Goal: Task Accomplishment & Management: Use online tool/utility

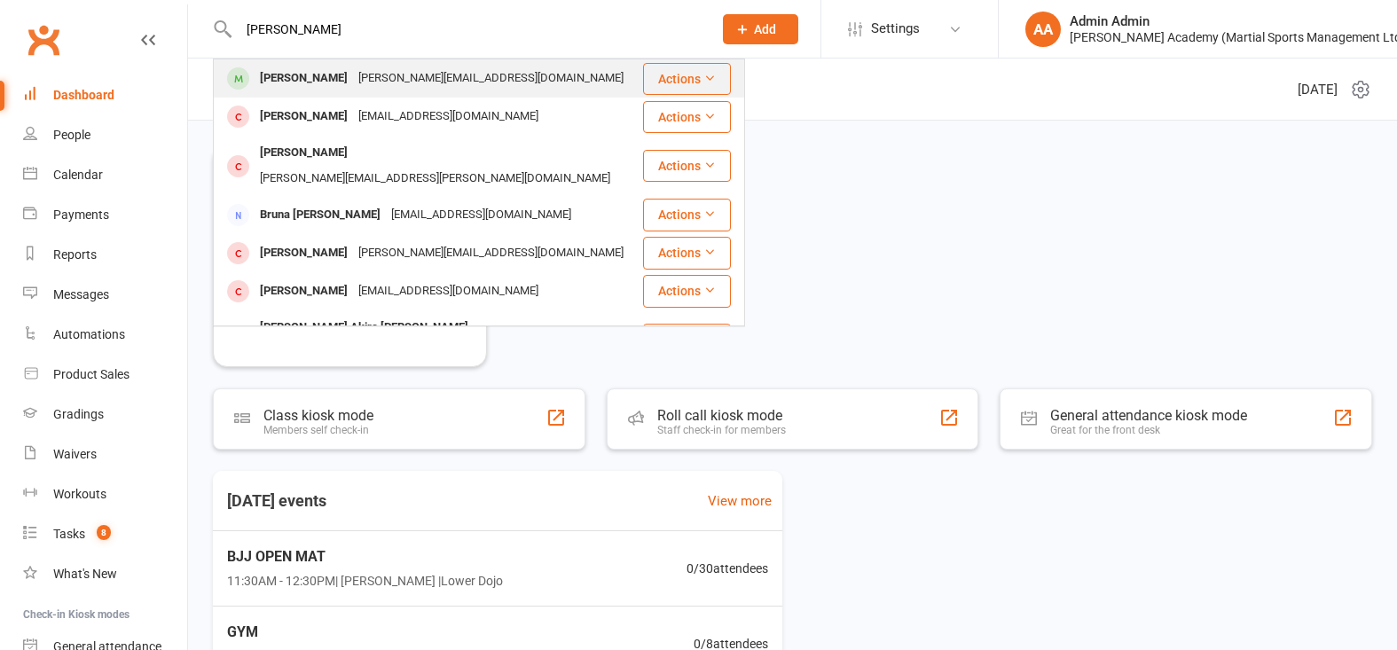
type input "[PERSON_NAME]"
click at [324, 82] on div "[PERSON_NAME]" at bounding box center [303, 79] width 98 height 26
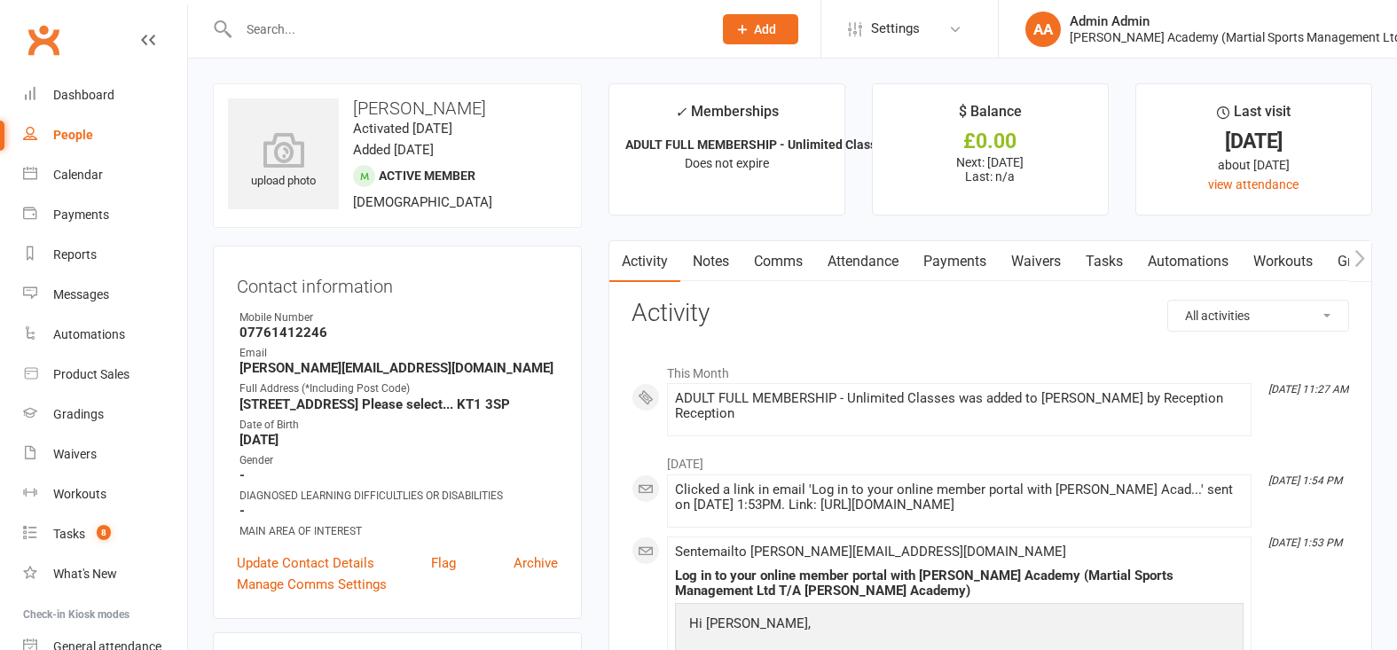
click at [962, 266] on link "Payments" at bounding box center [955, 261] width 88 height 41
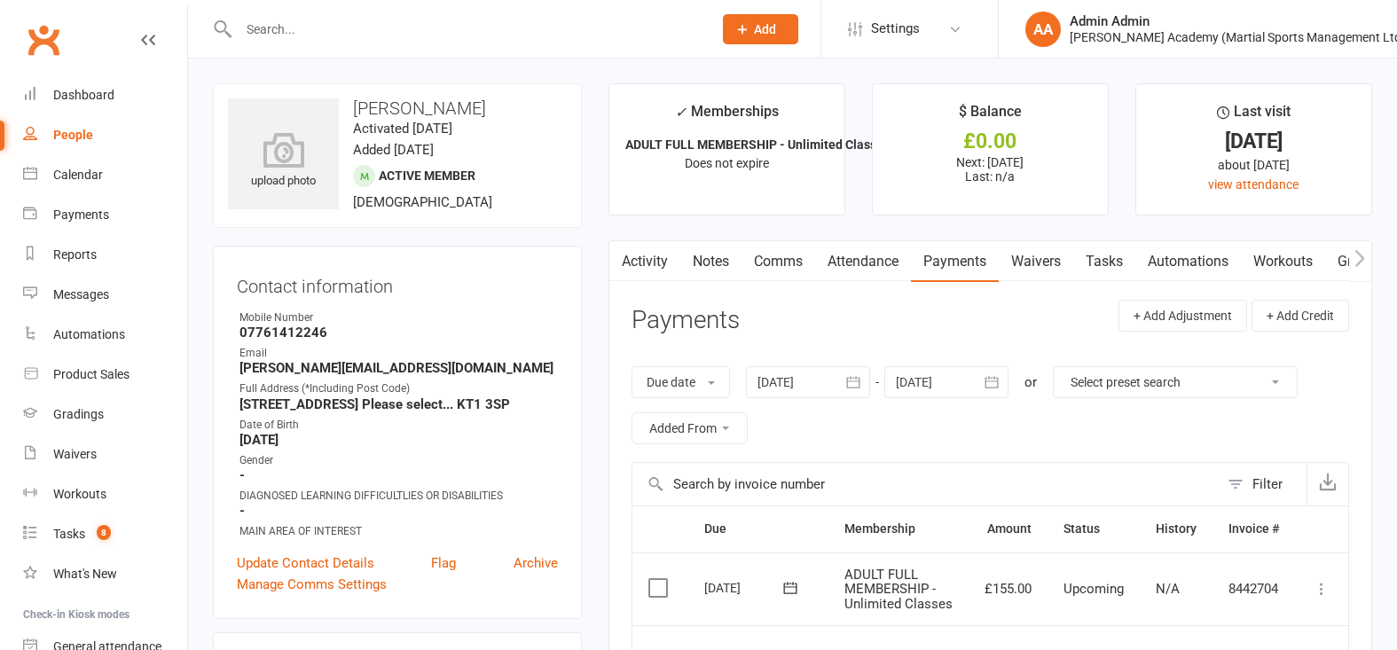
click at [1027, 271] on link "Waivers" at bounding box center [1035, 261] width 74 height 41
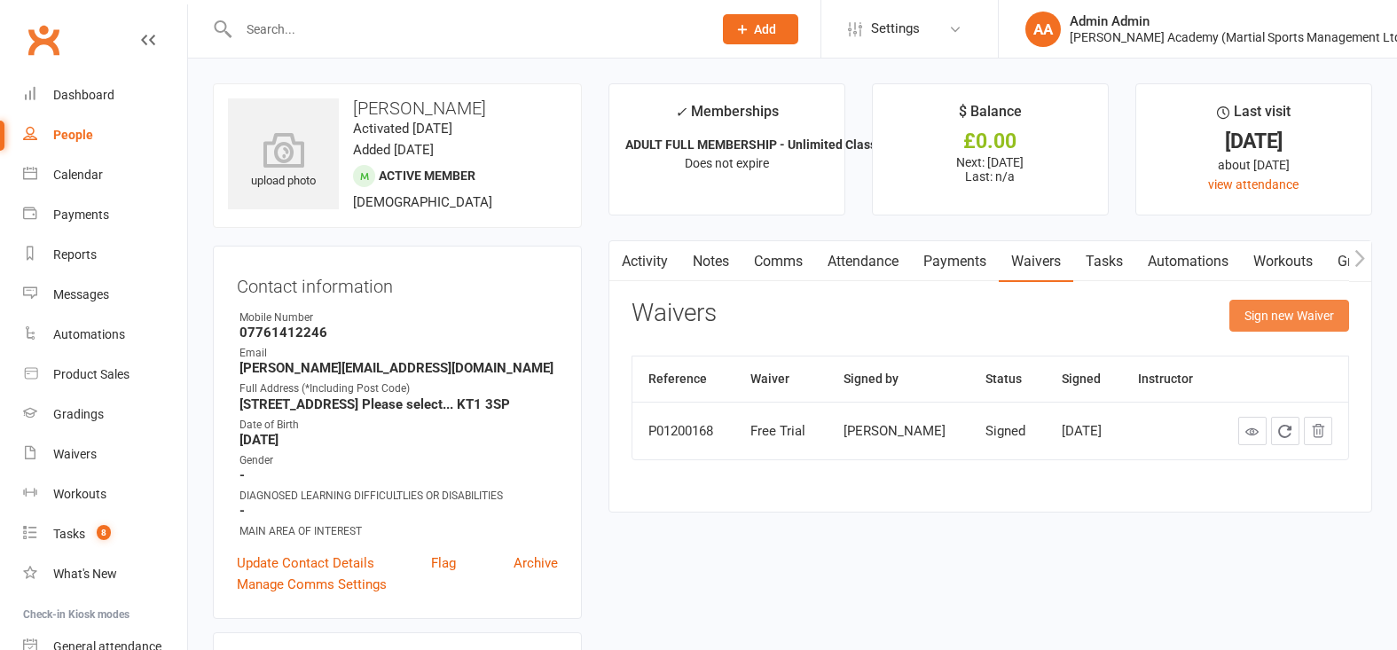
click at [1276, 320] on button "Sign new Waiver" at bounding box center [1289, 316] width 120 height 32
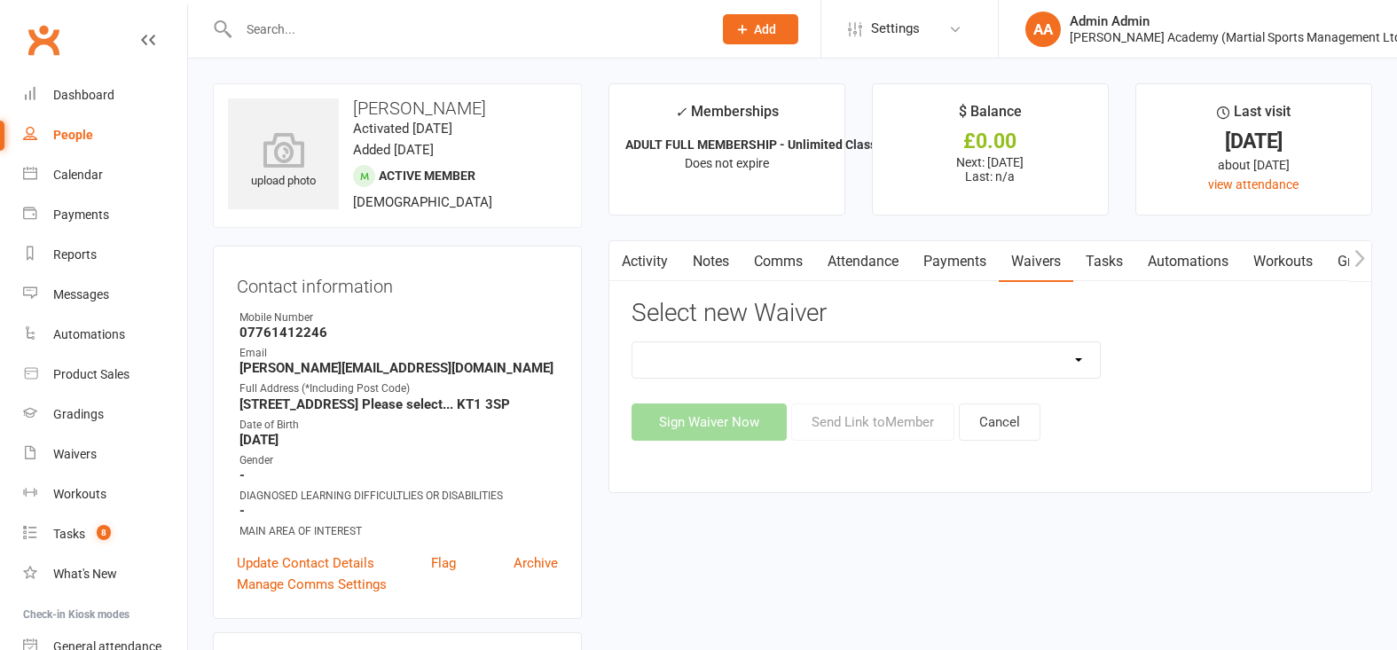
select select "7074"
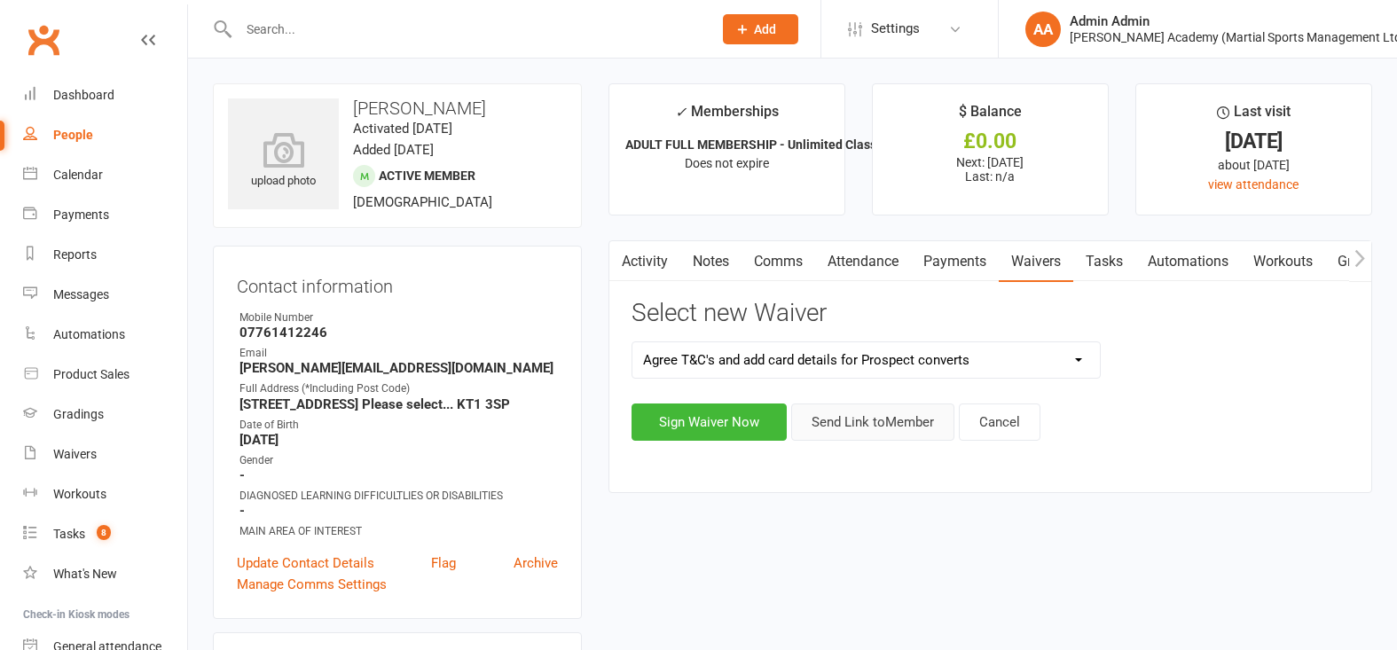
click at [824, 429] on button "Send Link to Member" at bounding box center [872, 421] width 163 height 37
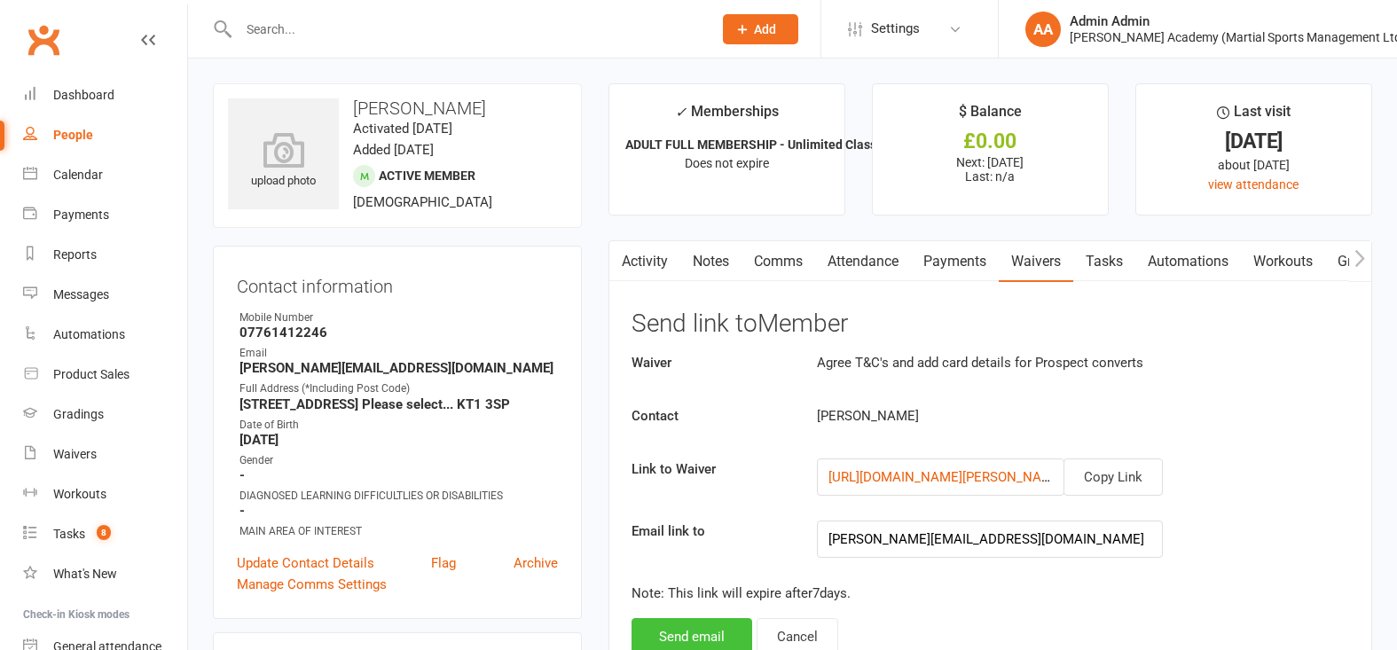
click at [688, 642] on button "Send email" at bounding box center [691, 636] width 121 height 37
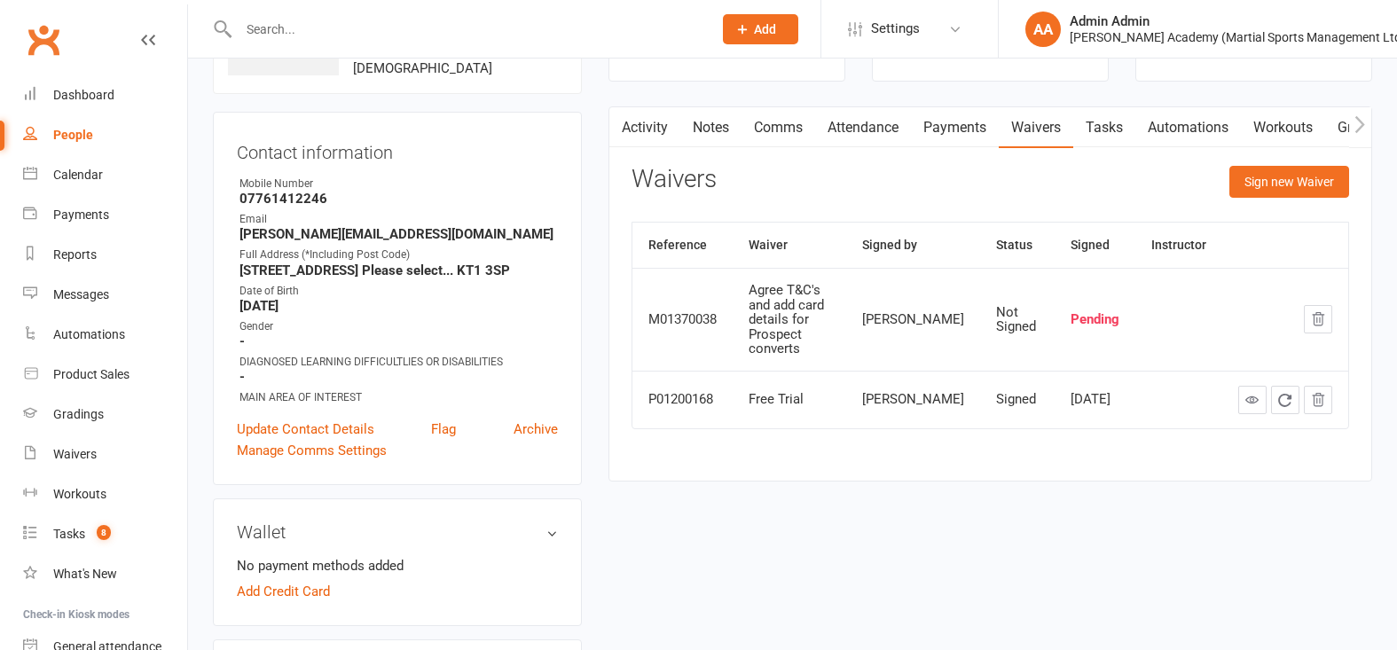
scroll to position [137, 0]
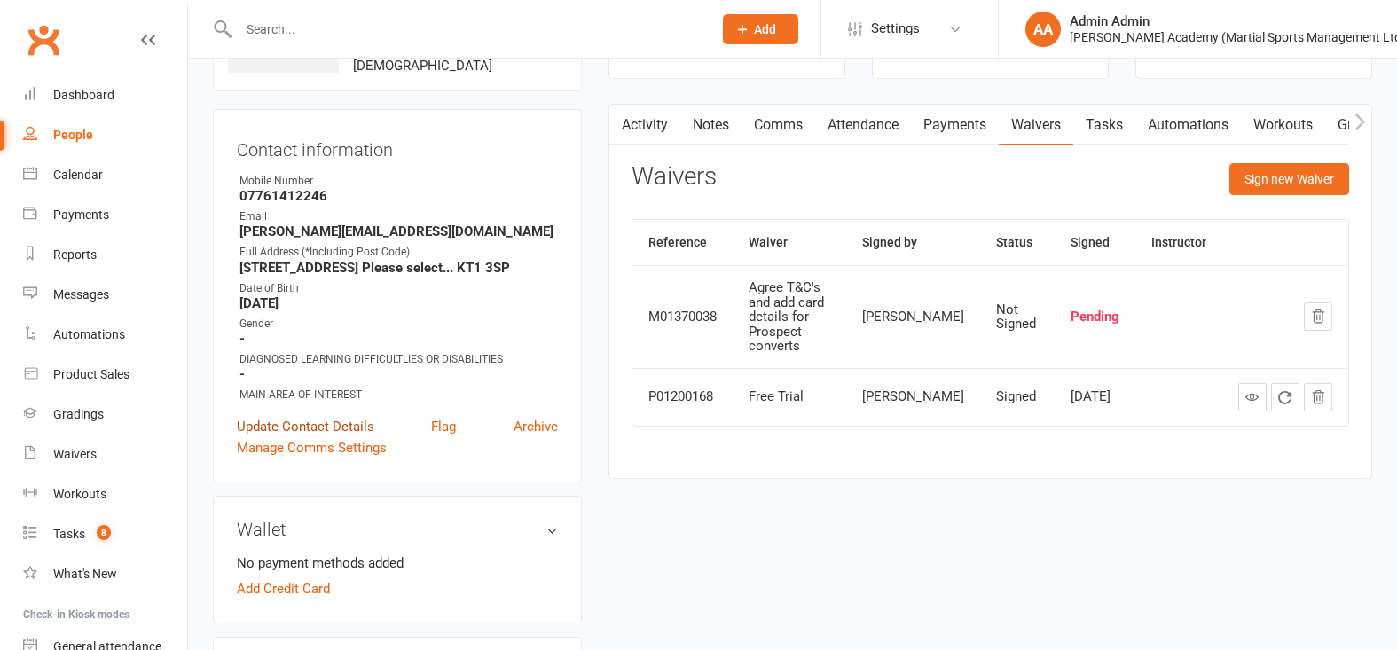
click at [348, 437] on link "Update Contact Details" at bounding box center [305, 426] width 137 height 21
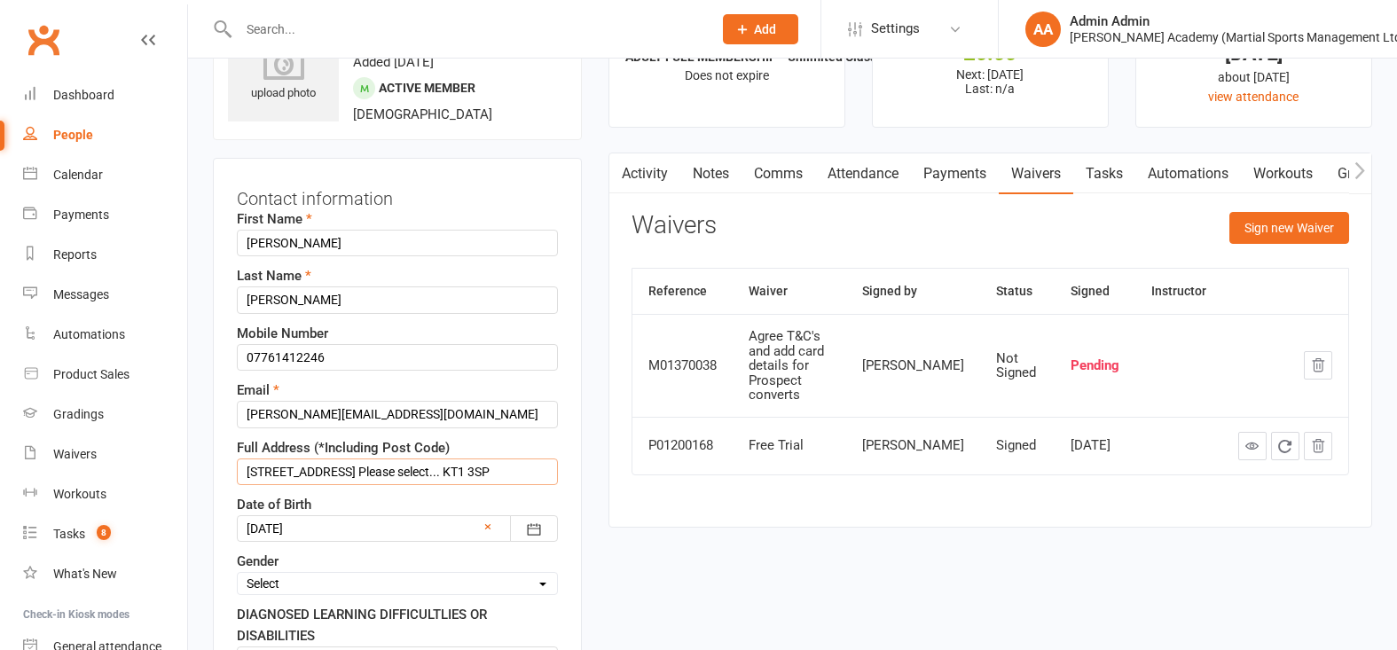
click at [503, 482] on input "[STREET_ADDRESS] Please select... KT1 3SP" at bounding box center [397, 471] width 321 height 27
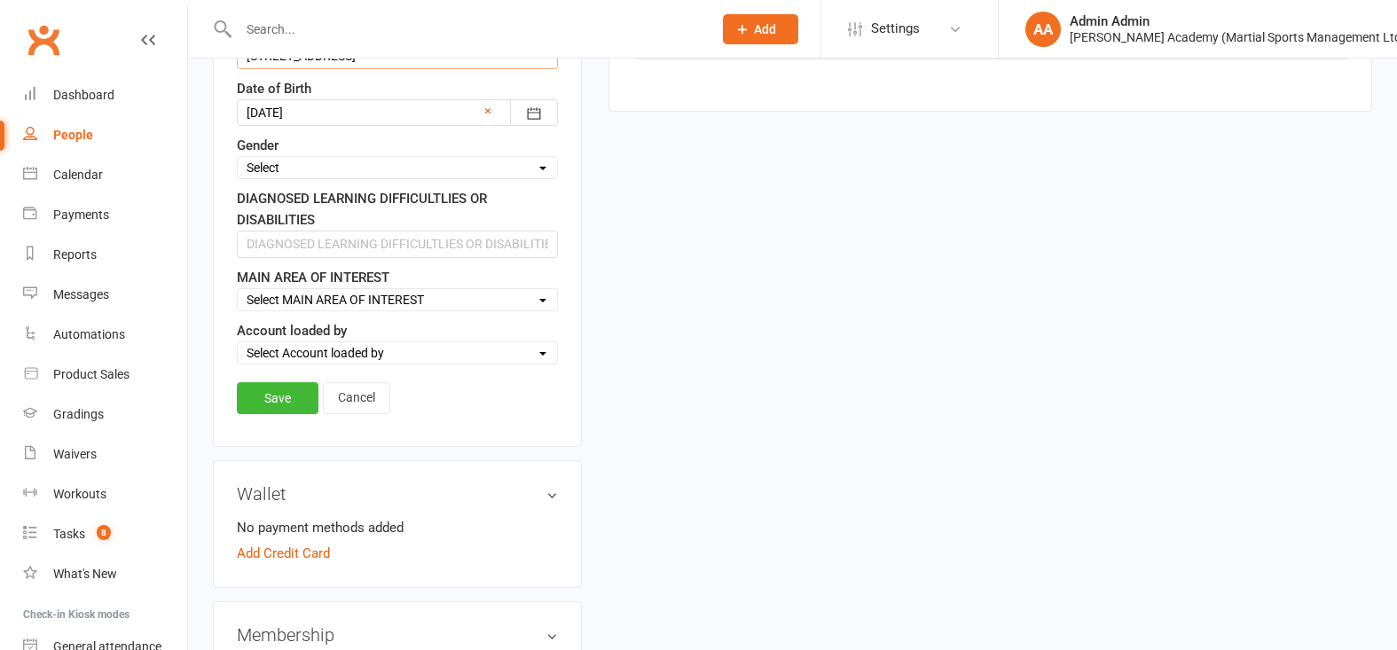
scroll to position [518, 0]
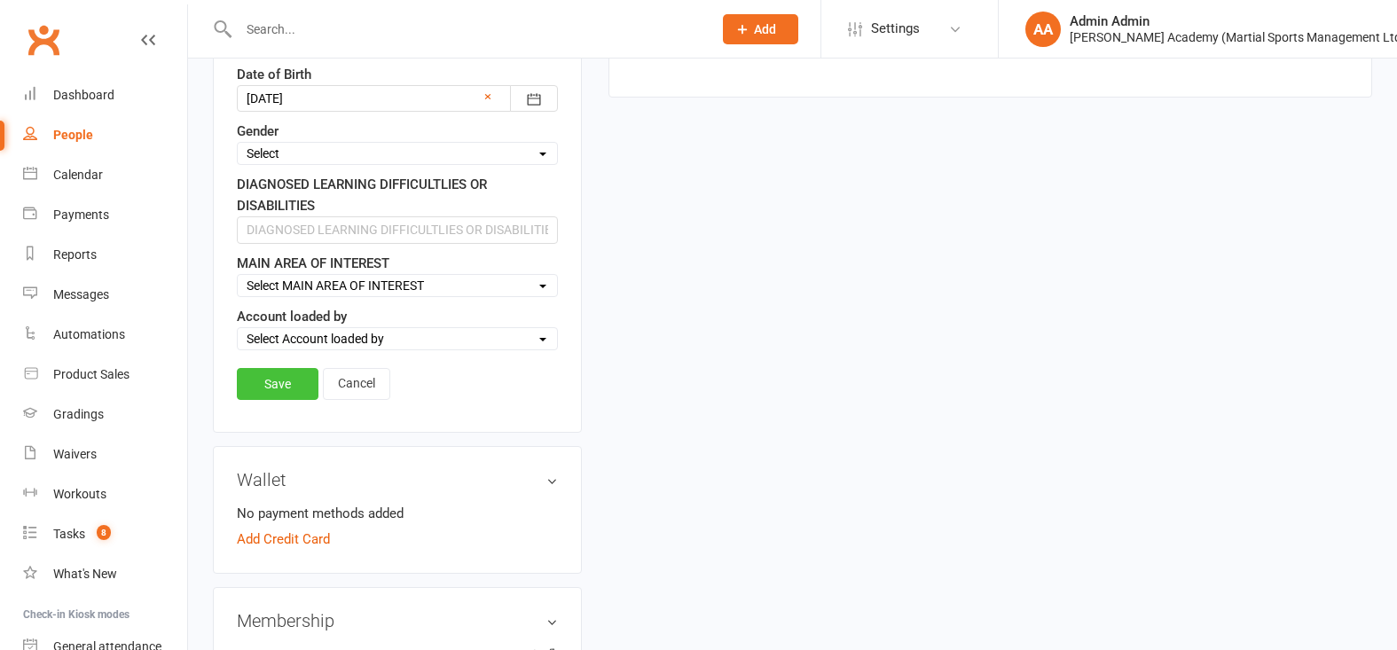
type input "[STREET_ADDRESS]"
click at [280, 400] on link "Save" at bounding box center [278, 384] width 82 height 32
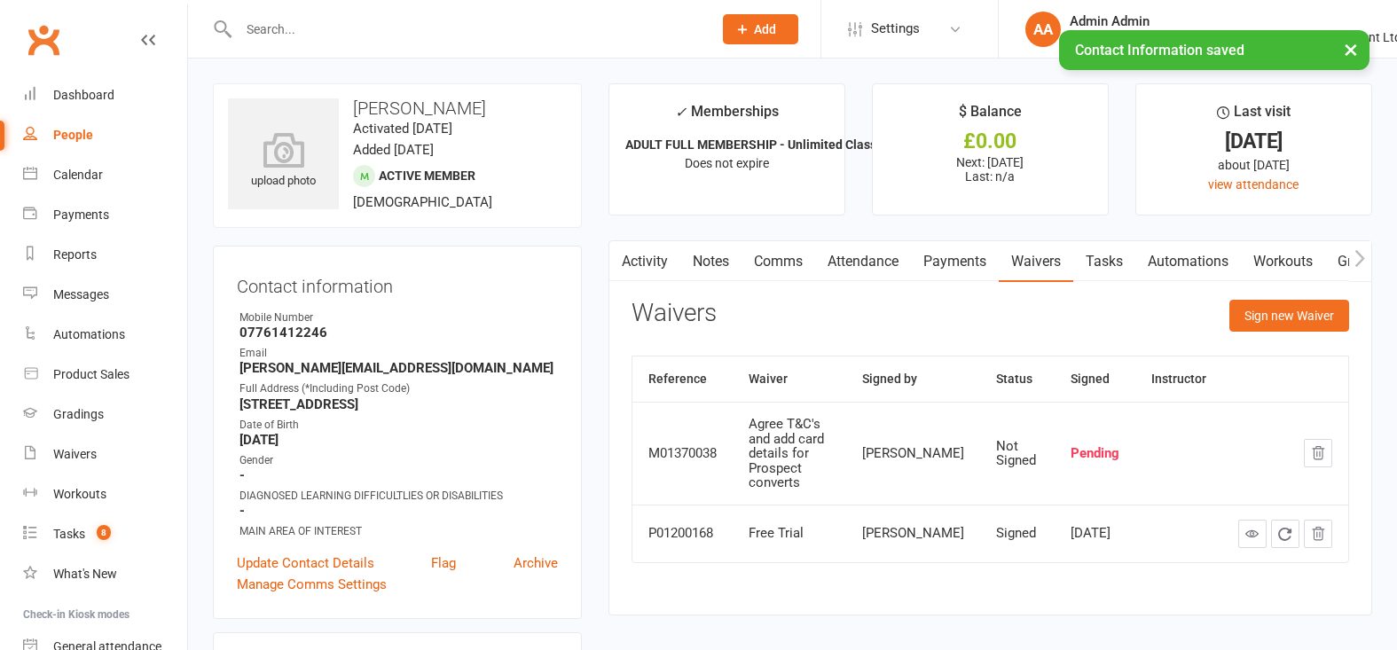
scroll to position [0, 0]
click at [101, 97] on div "Dashboard" at bounding box center [83, 95] width 61 height 14
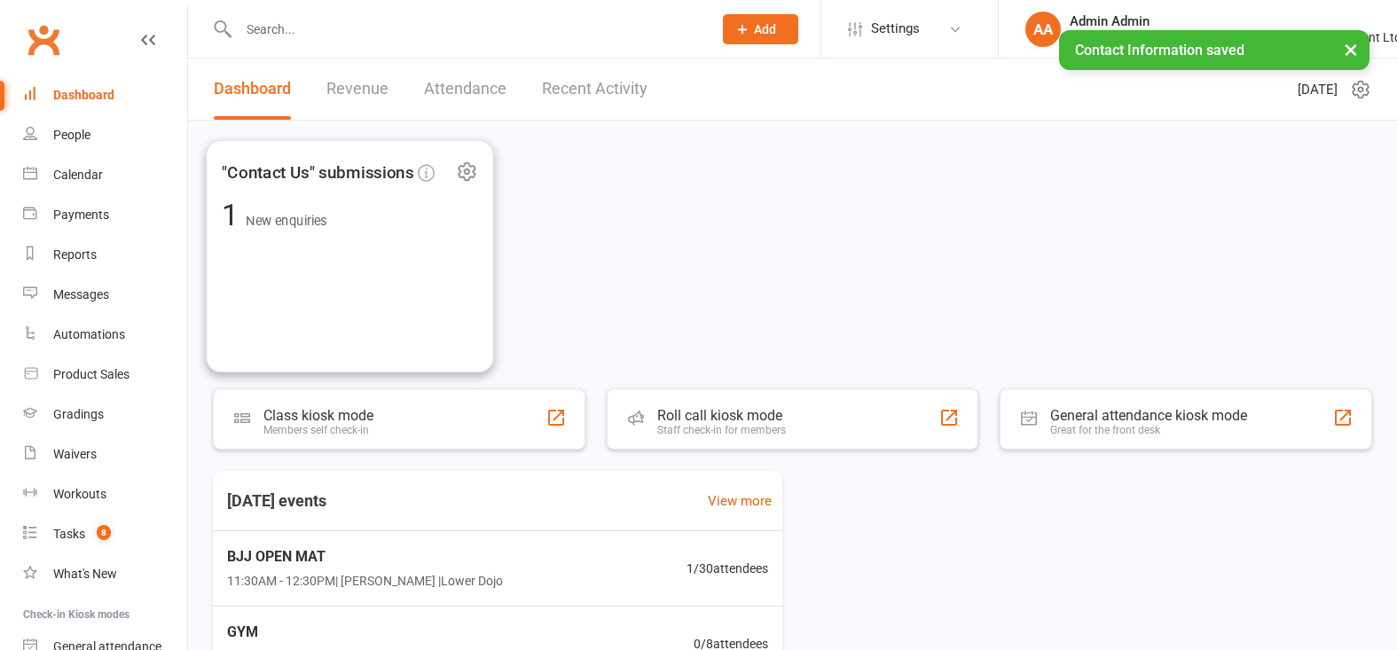
click at [311, 237] on div ""Contact Us" submissions 1 New enquiries" at bounding box center [349, 256] width 287 height 233
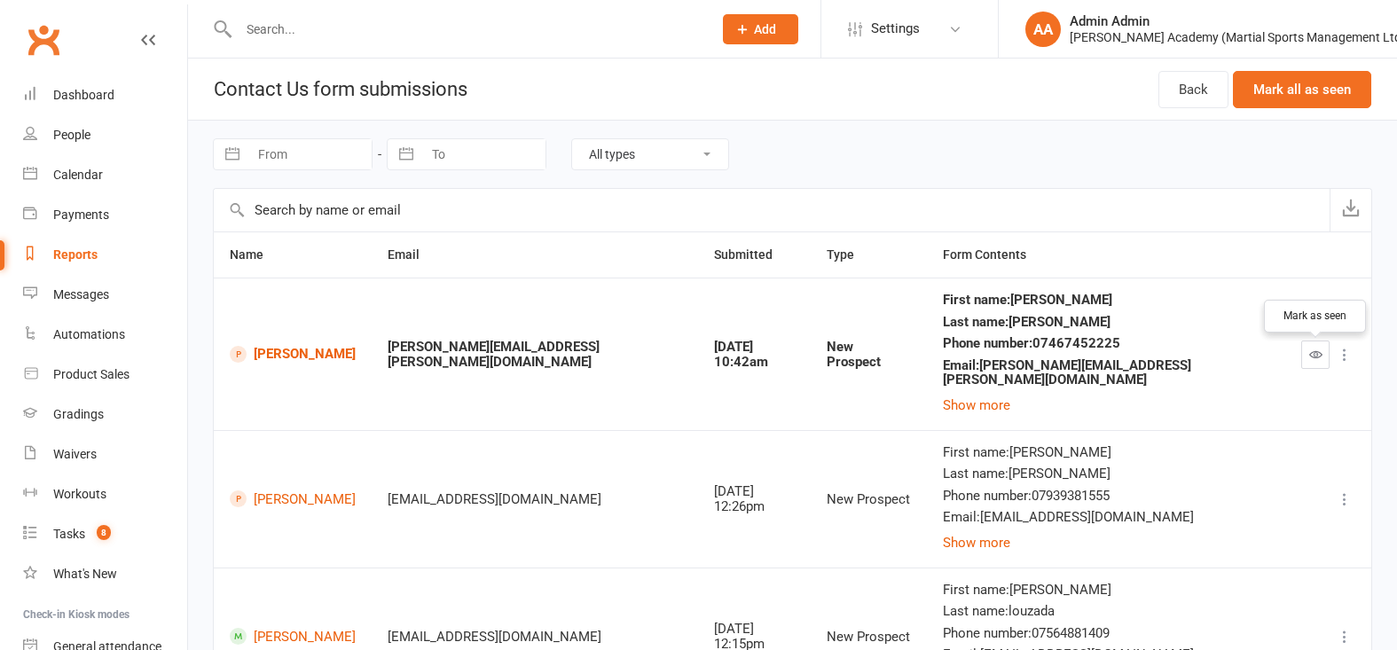
click at [1313, 356] on icon "button" at bounding box center [1315, 354] width 13 height 13
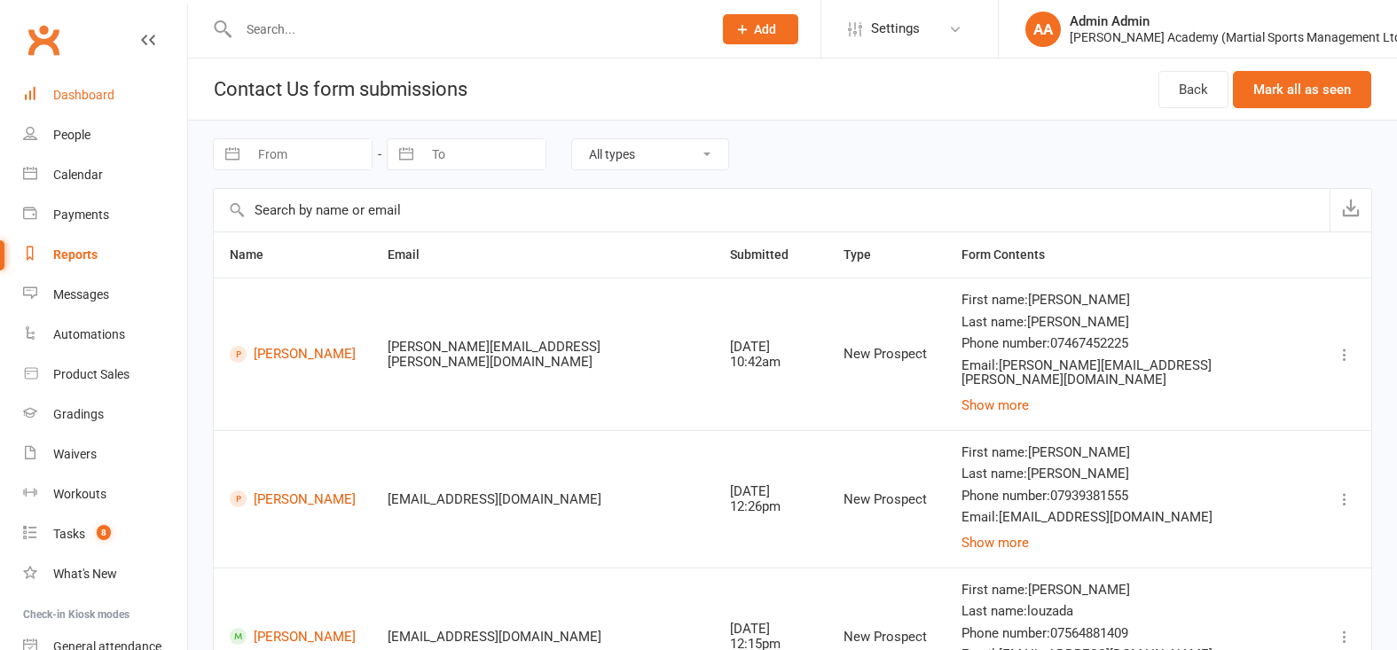
click at [73, 98] on div "Dashboard" at bounding box center [83, 95] width 61 height 14
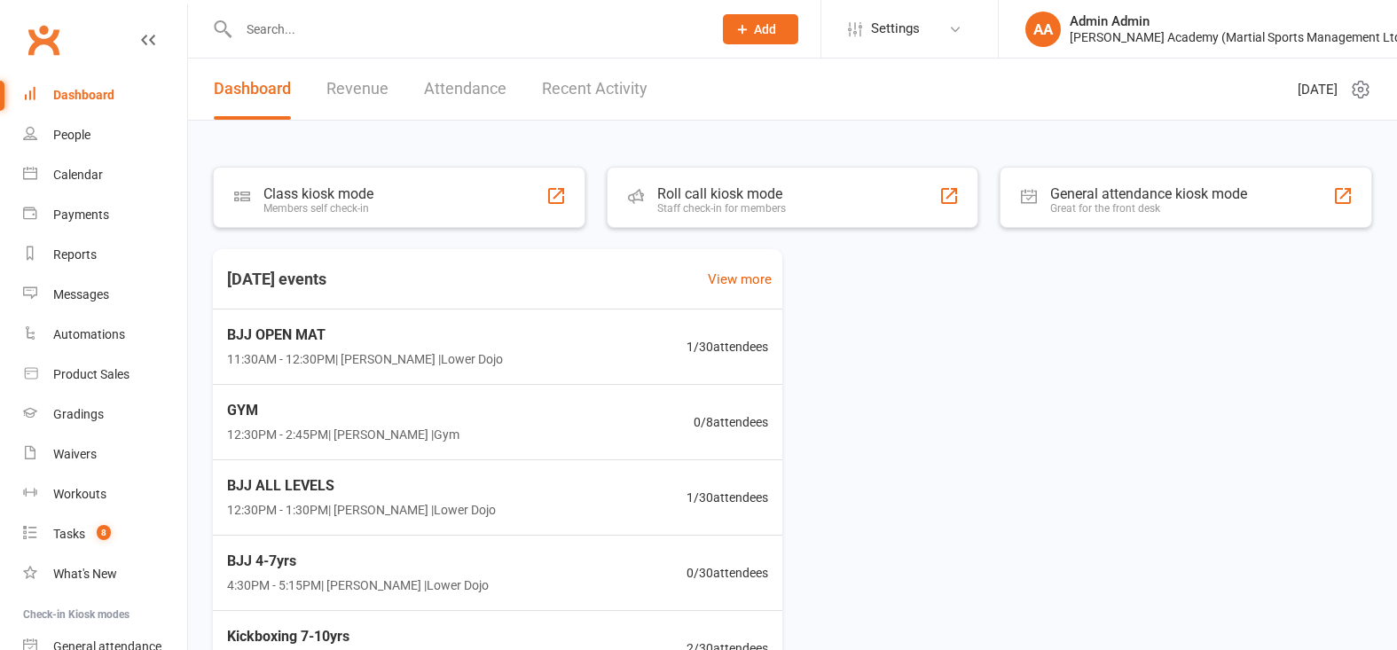
click at [259, 24] on input "text" at bounding box center [466, 29] width 466 height 25
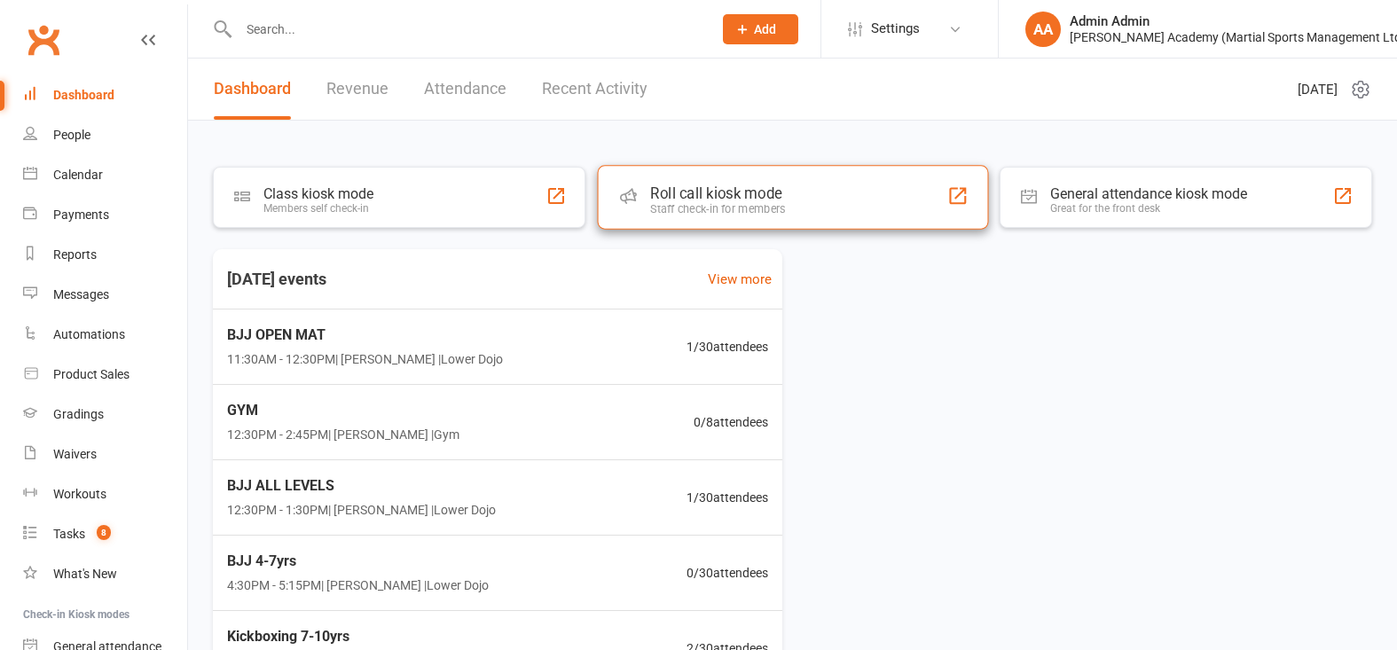
click at [726, 202] on div "Roll call kiosk mode" at bounding box center [717, 193] width 135 height 18
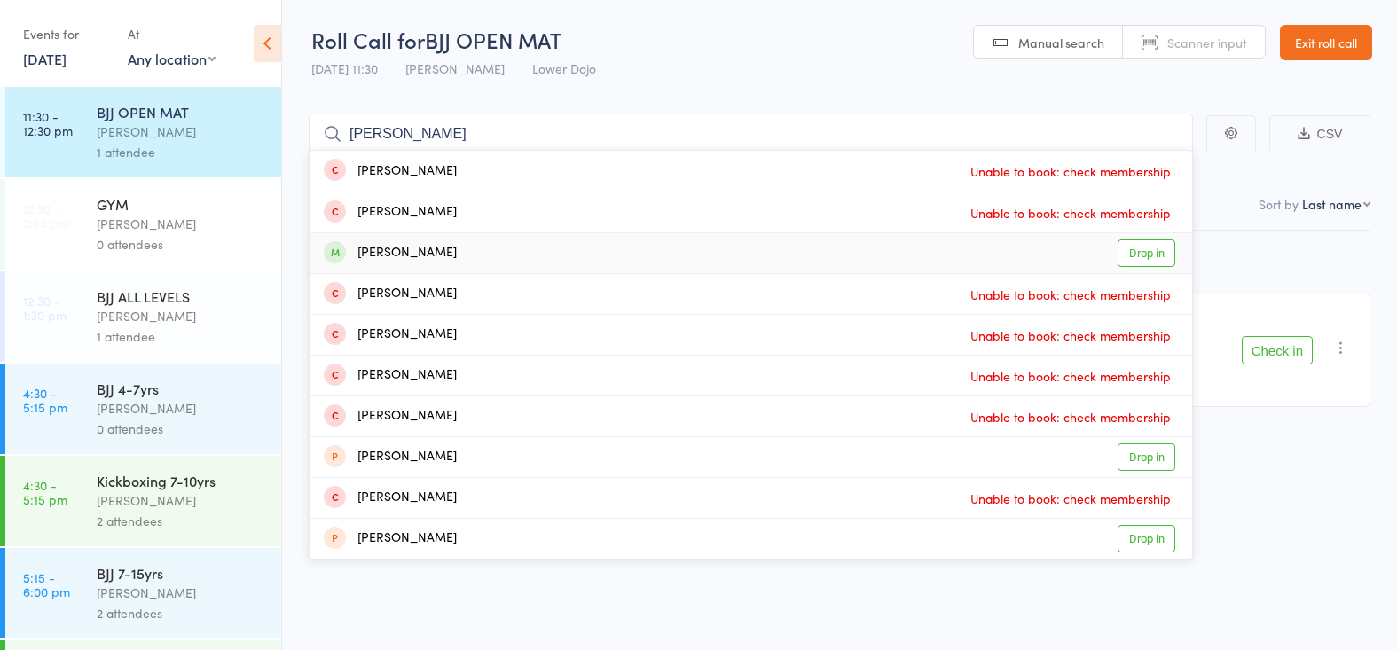
type input "[PERSON_NAME]"
click at [1147, 253] on link "Drop in" at bounding box center [1146, 252] width 58 height 27
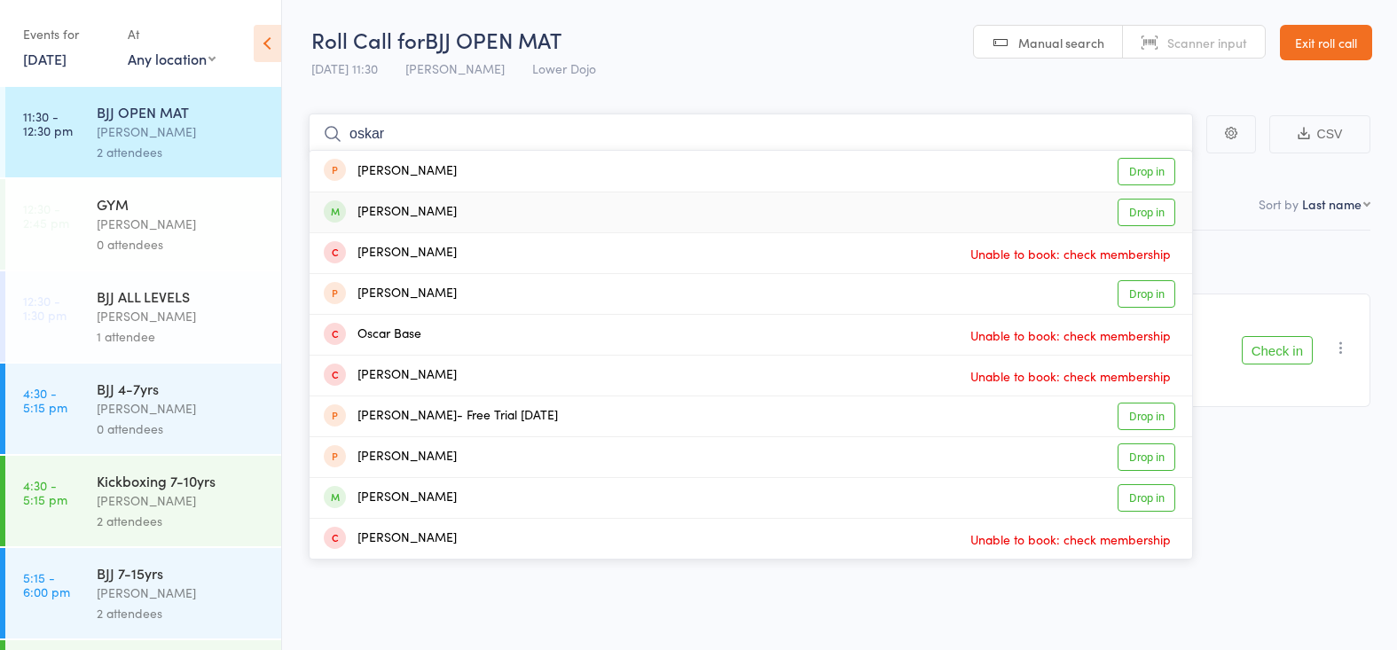
type input "oskar"
click at [1141, 214] on link "Drop in" at bounding box center [1146, 212] width 58 height 27
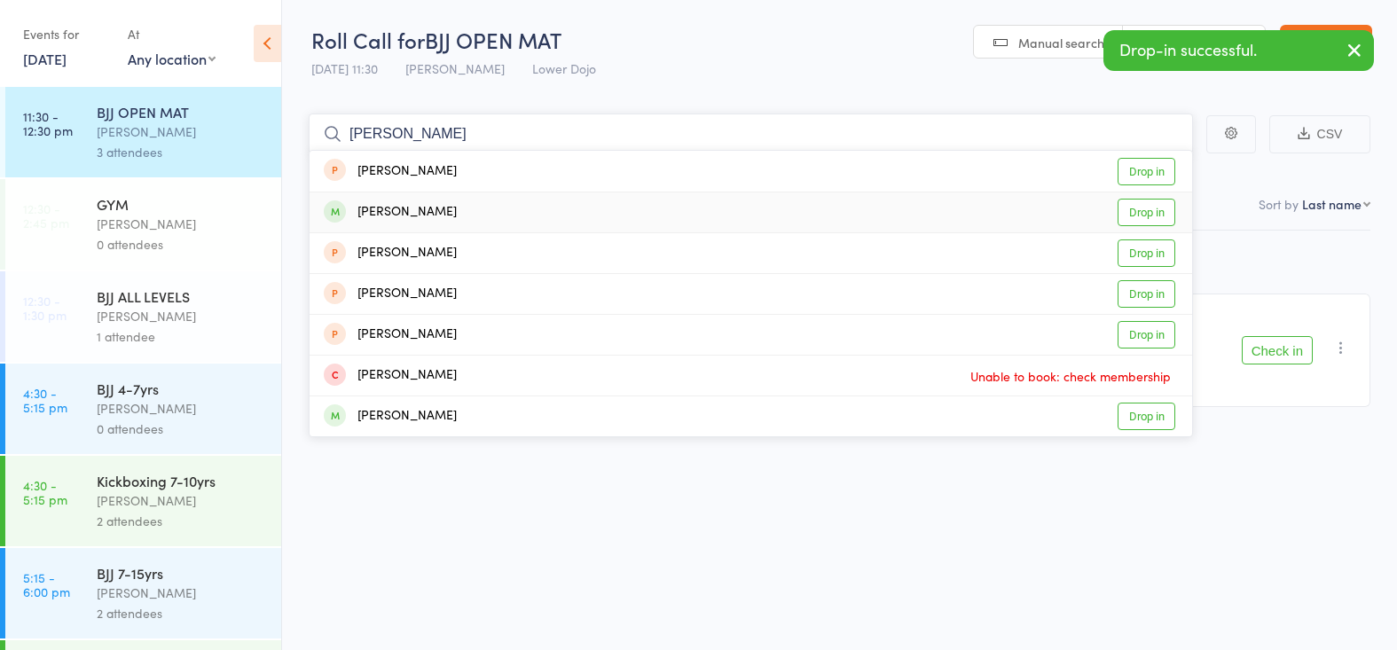
type input "elanor"
click at [1140, 208] on link "Drop in" at bounding box center [1146, 212] width 58 height 27
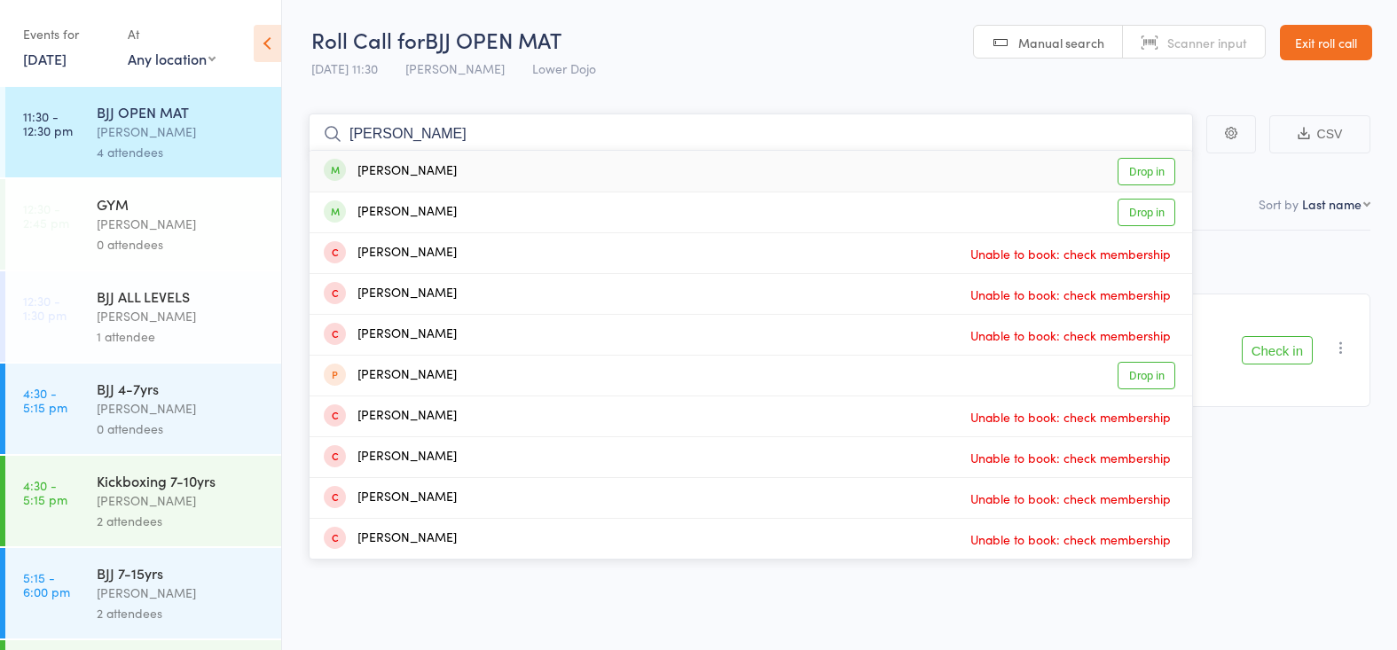
type input "max harri"
click at [1124, 165] on link "Drop in" at bounding box center [1146, 171] width 58 height 27
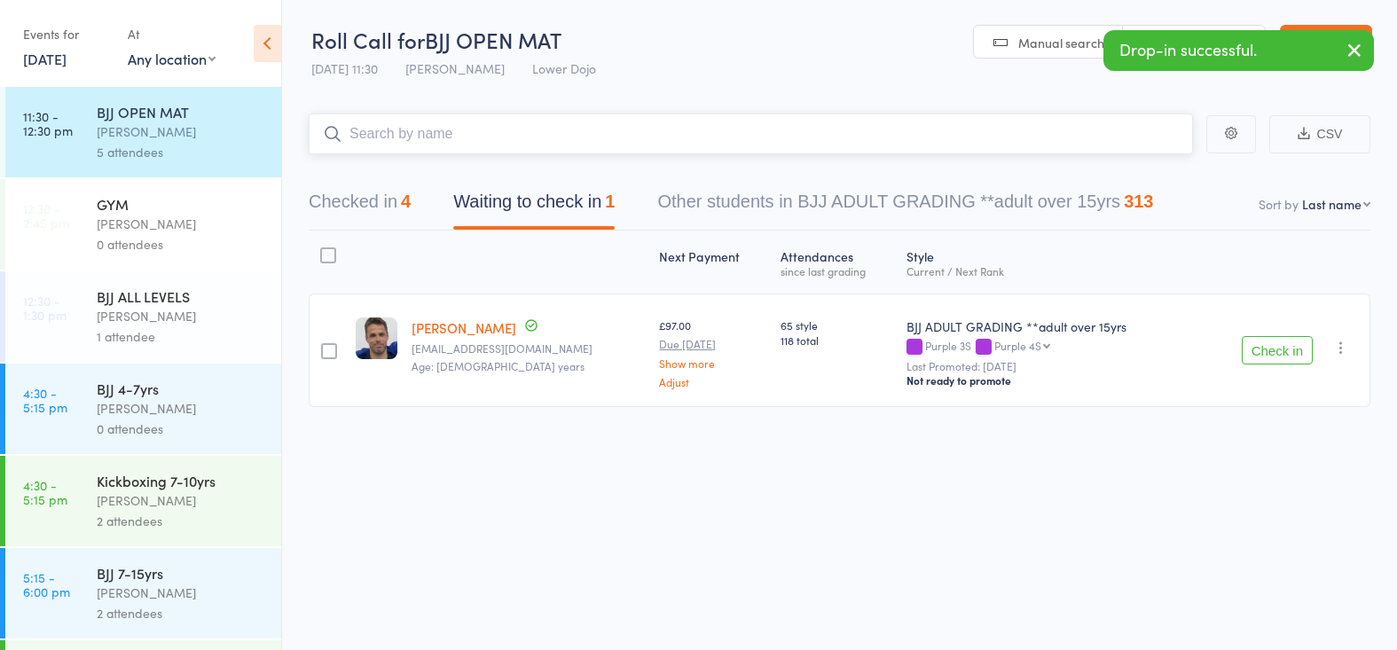
click at [361, 204] on button "Checked in 4" at bounding box center [360, 206] width 102 height 47
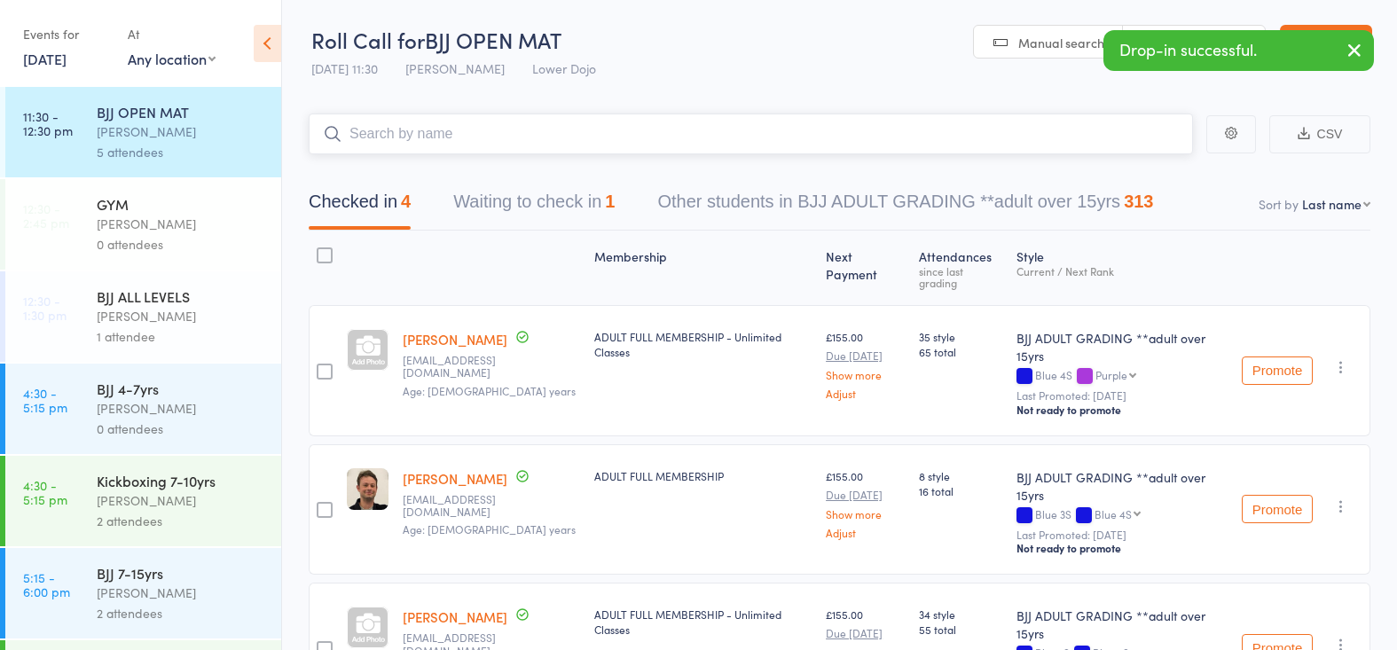
click at [483, 204] on button "Waiting to check in 1" at bounding box center [533, 206] width 161 height 47
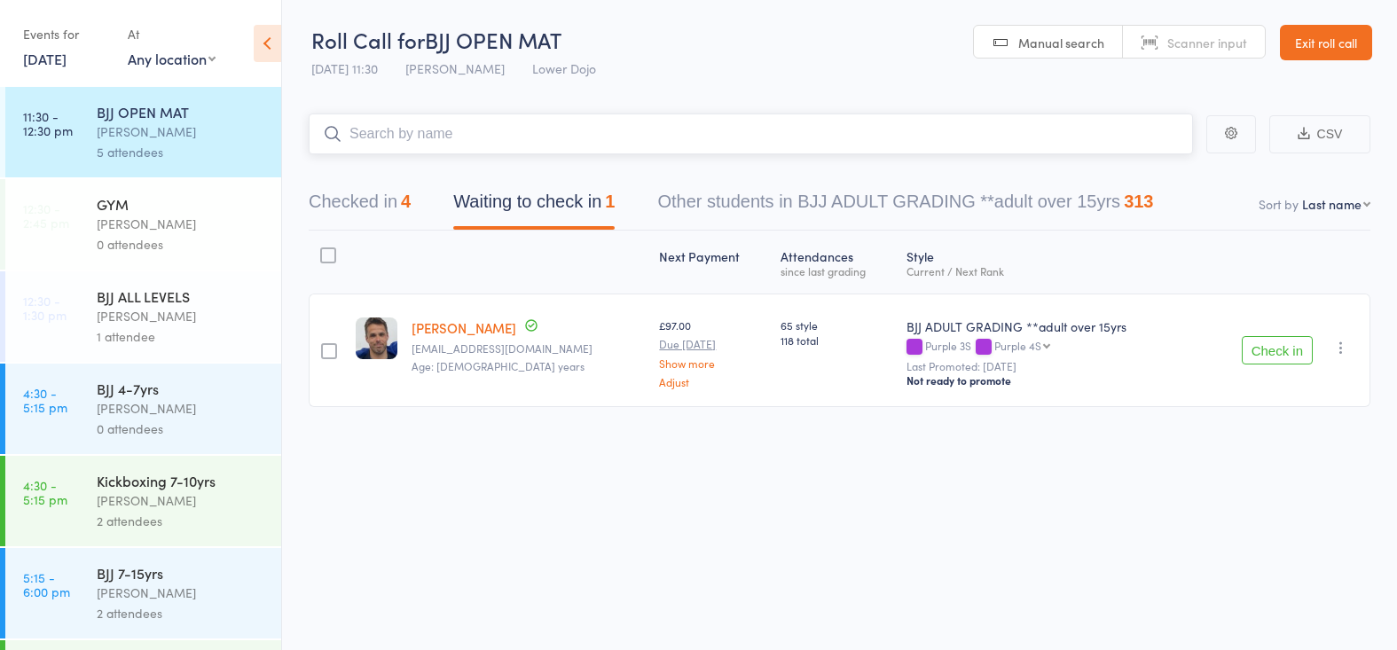
click at [356, 203] on button "Checked in 4" at bounding box center [360, 206] width 102 height 47
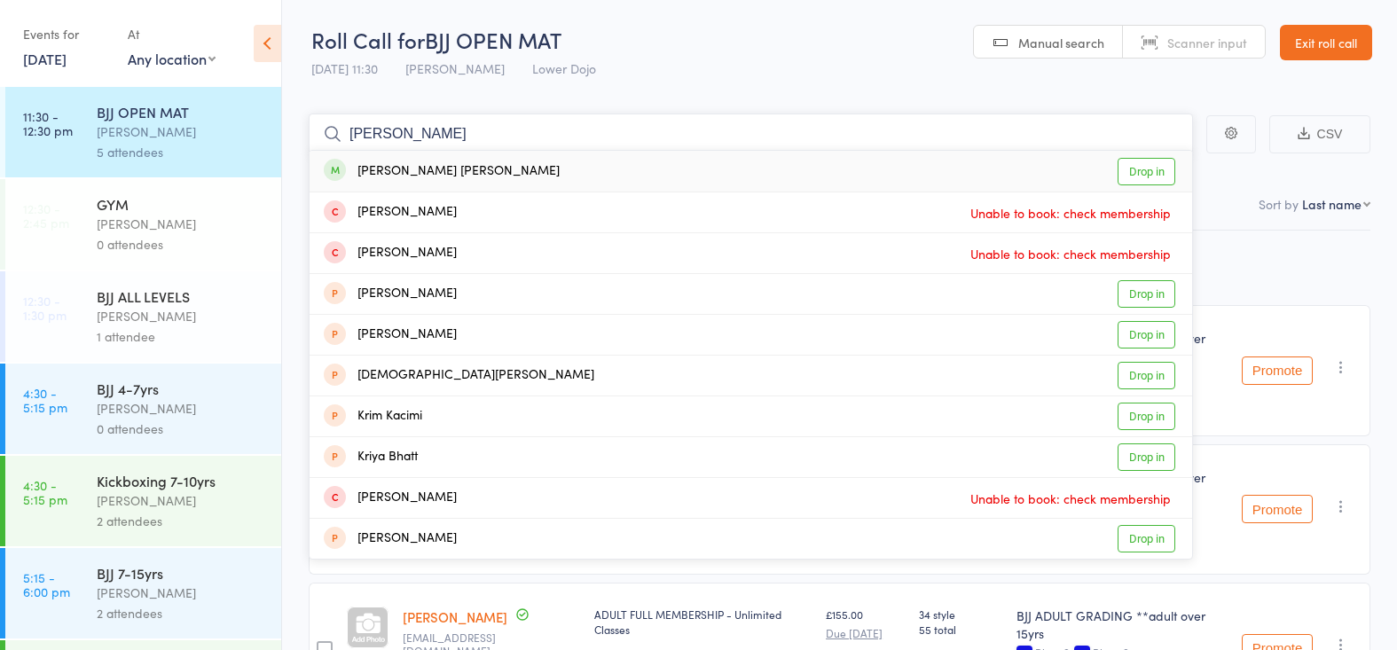
type input "kris"
click at [1141, 175] on link "Drop in" at bounding box center [1146, 171] width 58 height 27
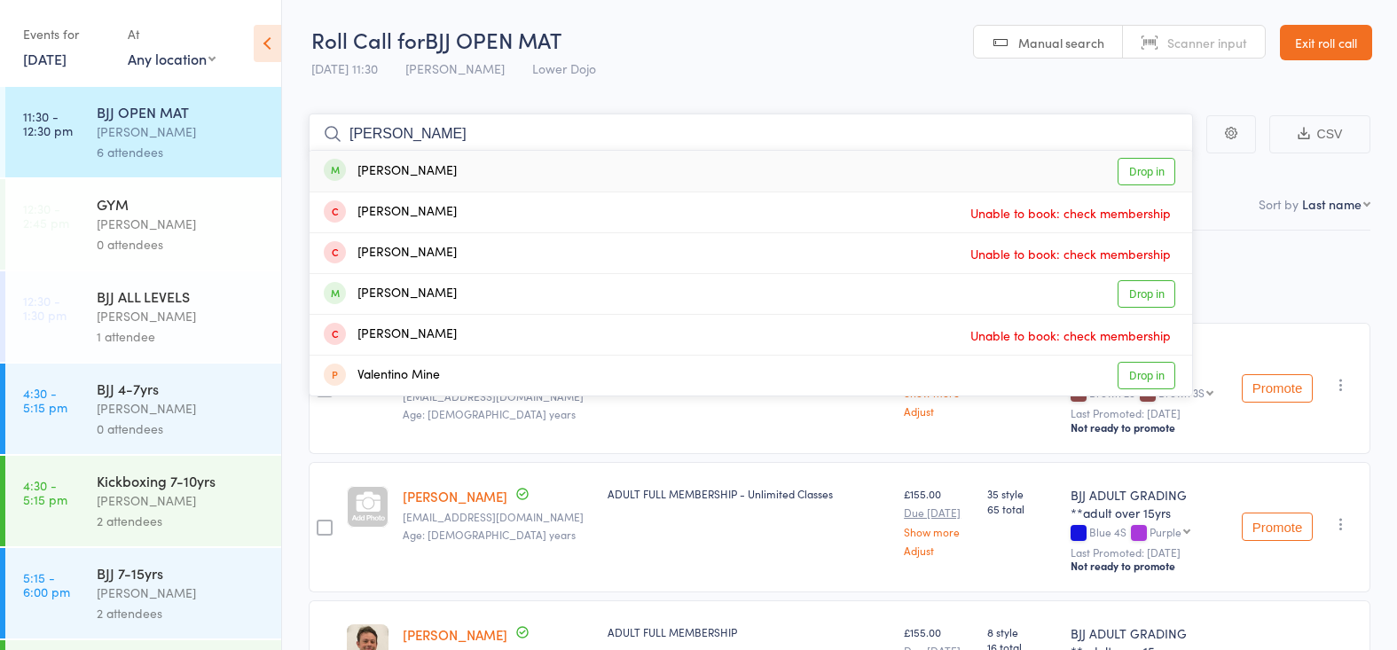
type input "[PERSON_NAME]"
click at [1137, 165] on link "Drop in" at bounding box center [1146, 171] width 58 height 27
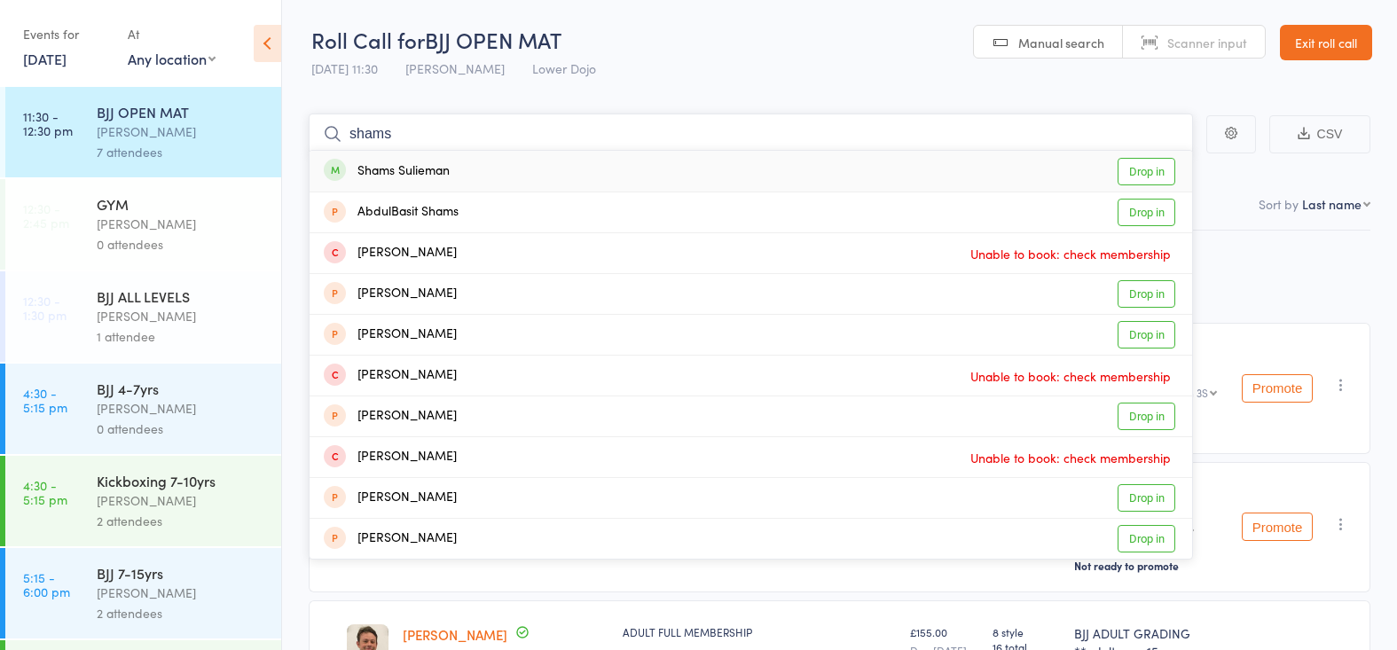
type input "shams"
click at [1130, 167] on link "Drop in" at bounding box center [1146, 171] width 58 height 27
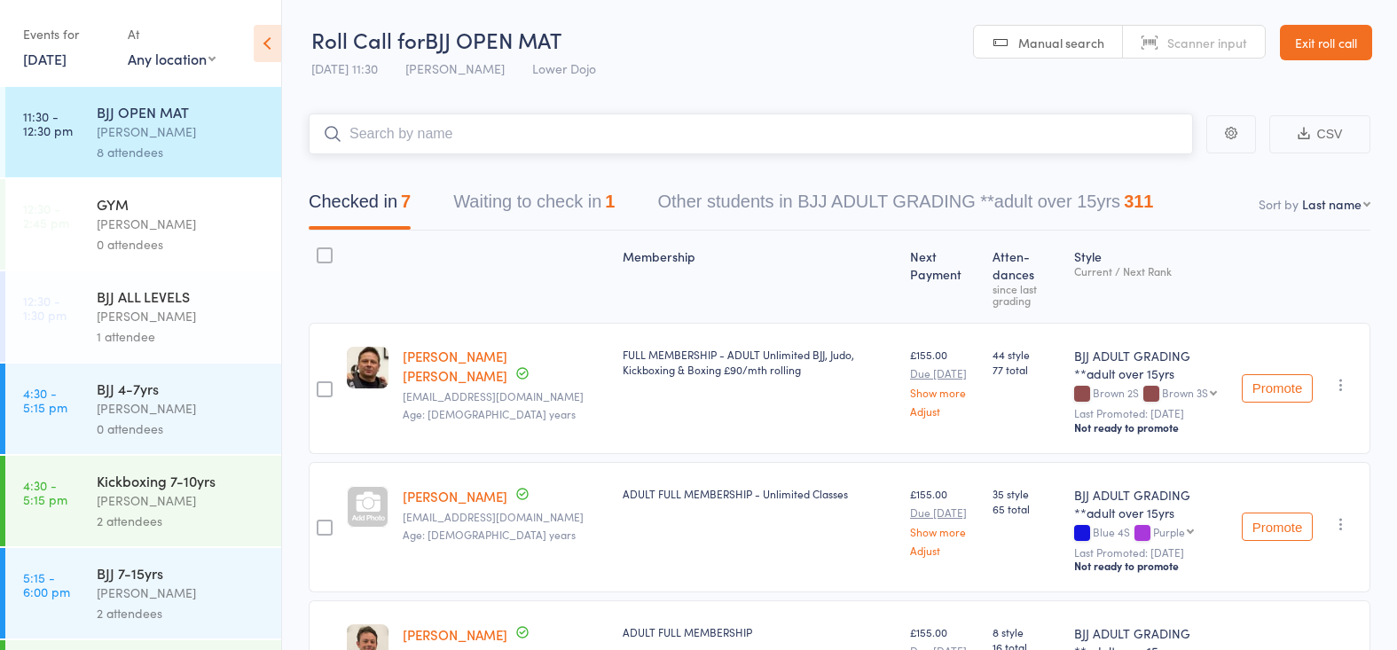
click at [498, 200] on button "Waiting to check in 1" at bounding box center [533, 206] width 161 height 47
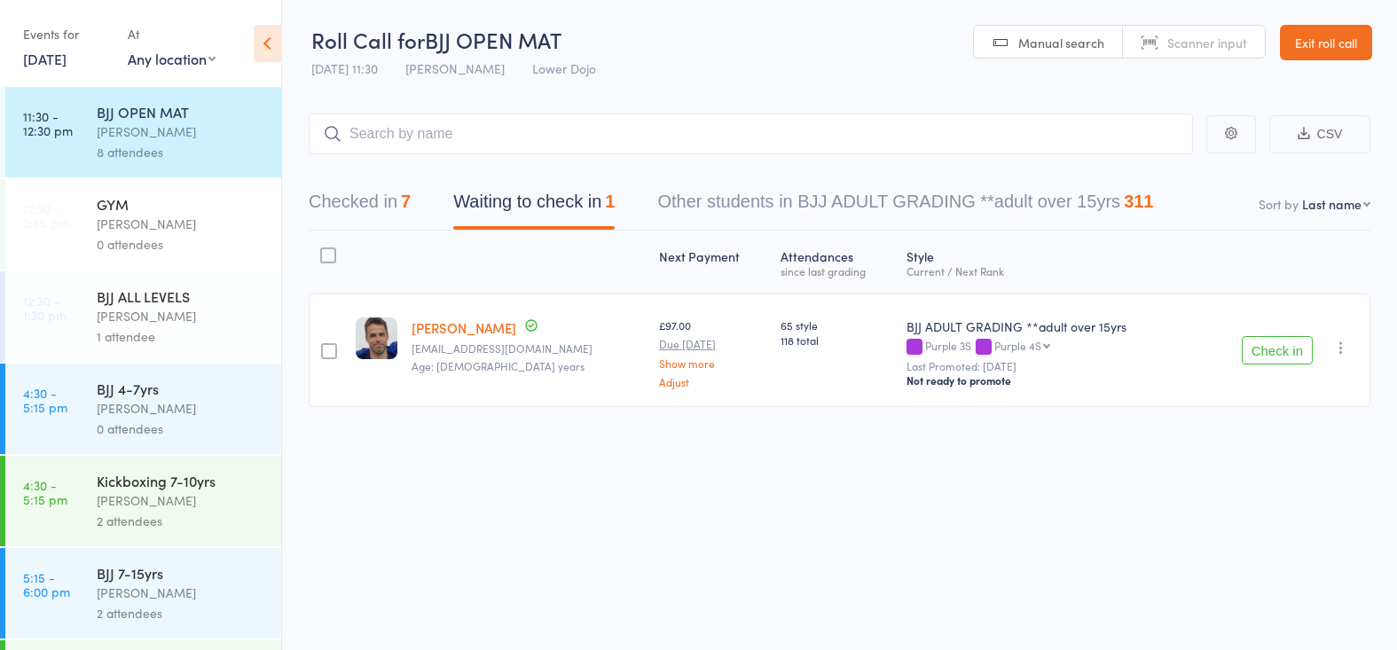
drag, startPoint x: 106, startPoint y: 135, endPoint x: 68, endPoint y: 143, distance: 39.0
click at [104, 135] on div "[PERSON_NAME]" at bounding box center [181, 131] width 169 height 20
click at [365, 194] on button "Checked in 7" at bounding box center [360, 206] width 102 height 47
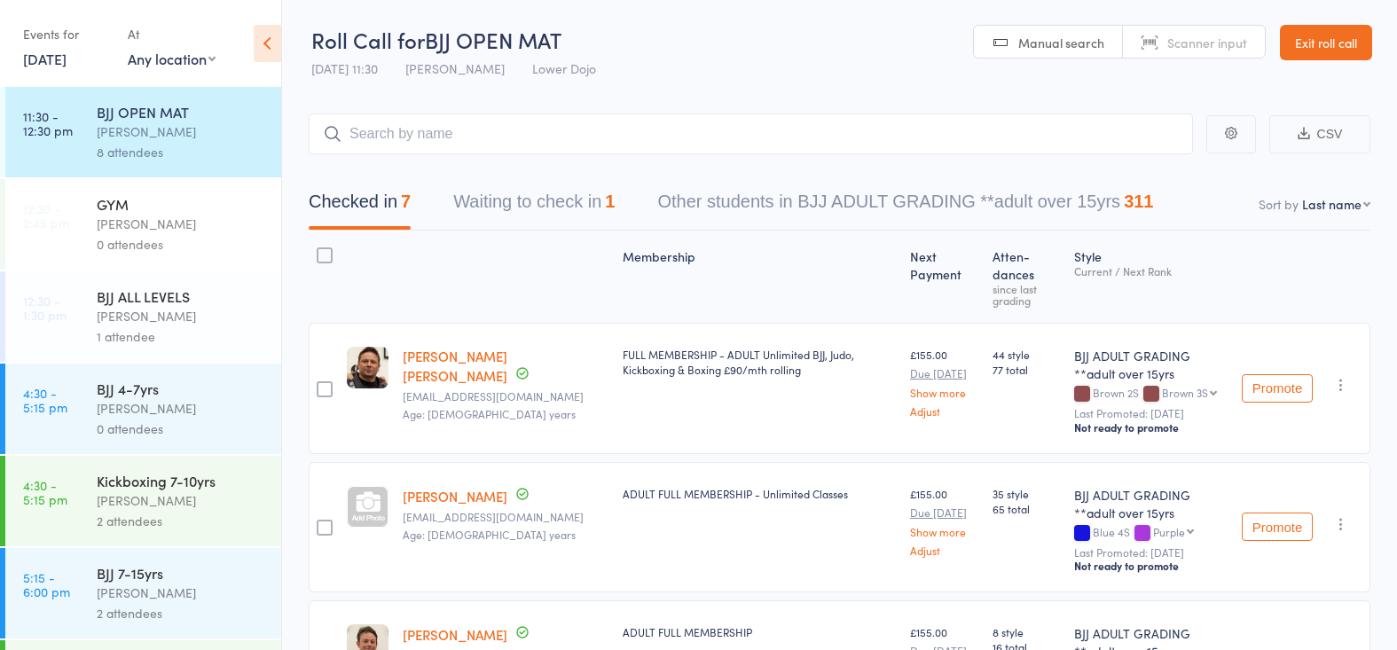
click at [368, 191] on button "Checked in 7" at bounding box center [360, 206] width 102 height 47
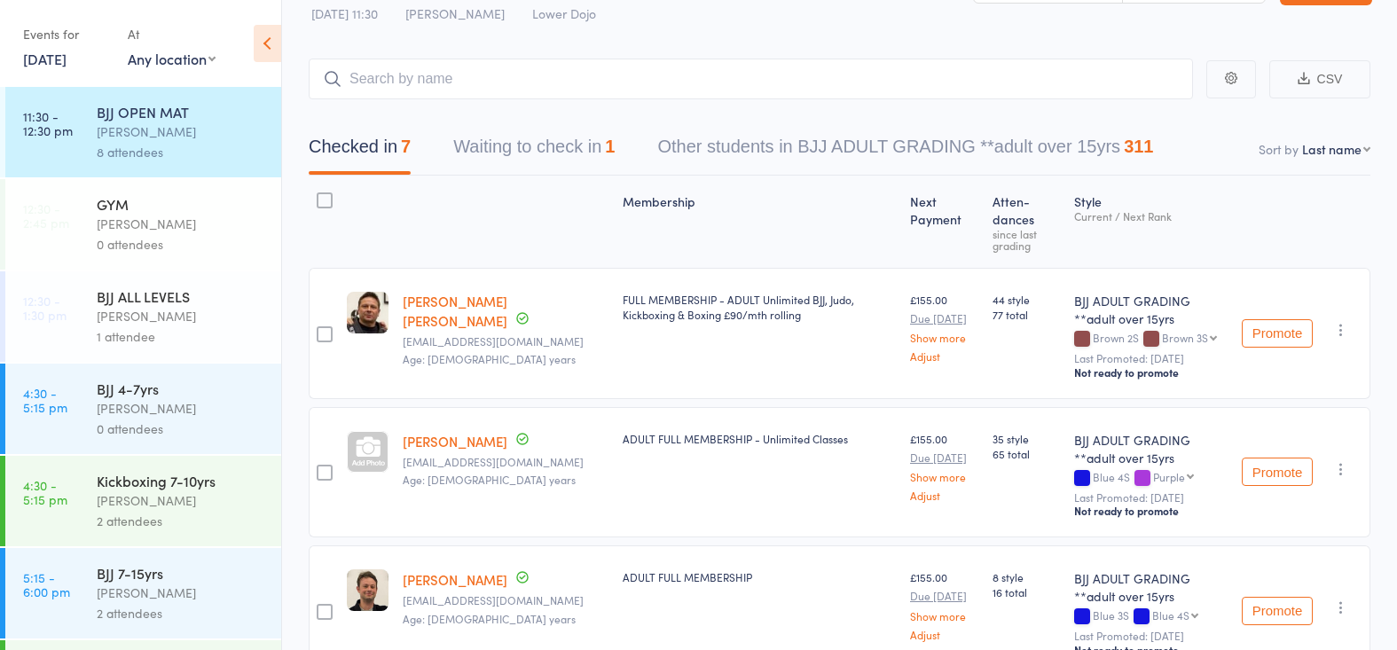
scroll to position [54, 0]
drag, startPoint x: 1336, startPoint y: 459, endPoint x: 1327, endPoint y: 461, distance: 9.0
click at [1335, 461] on icon "button" at bounding box center [1341, 470] width 18 height 18
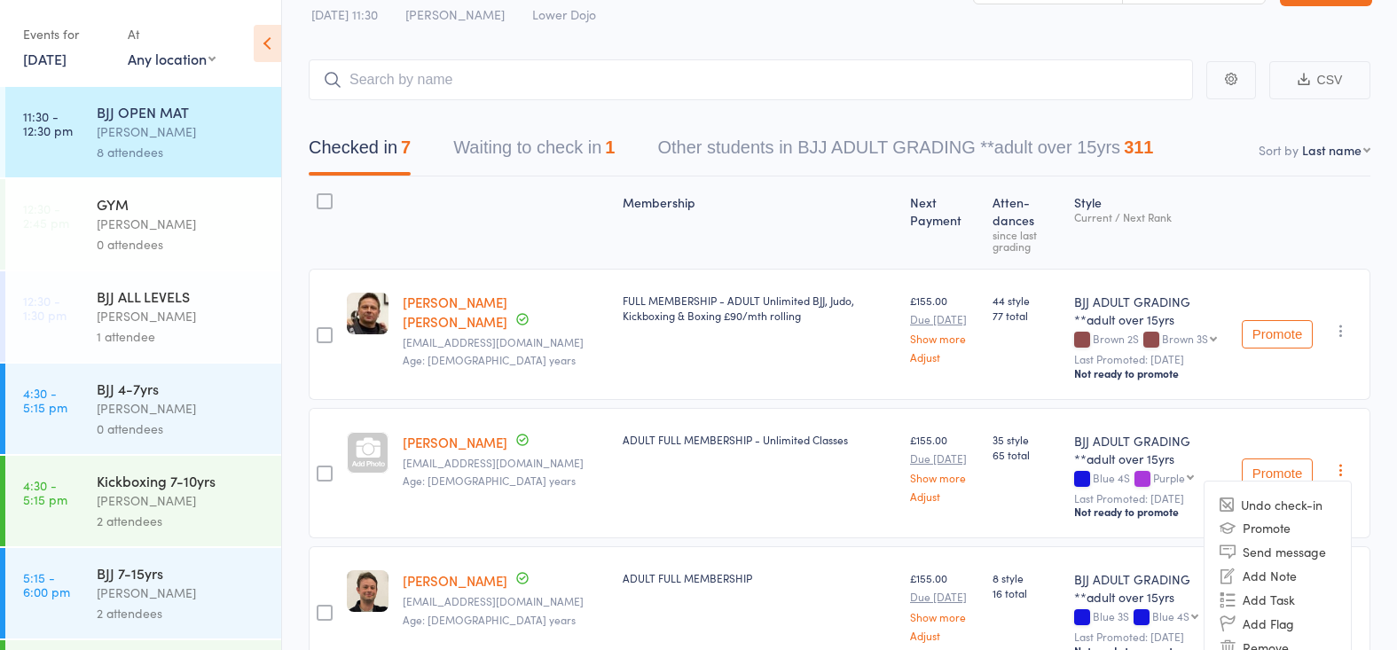
drag, startPoint x: 1253, startPoint y: 643, endPoint x: 834, endPoint y: 338, distance: 517.9
click at [1252, 643] on li "Remove" at bounding box center [1277, 648] width 146 height 24
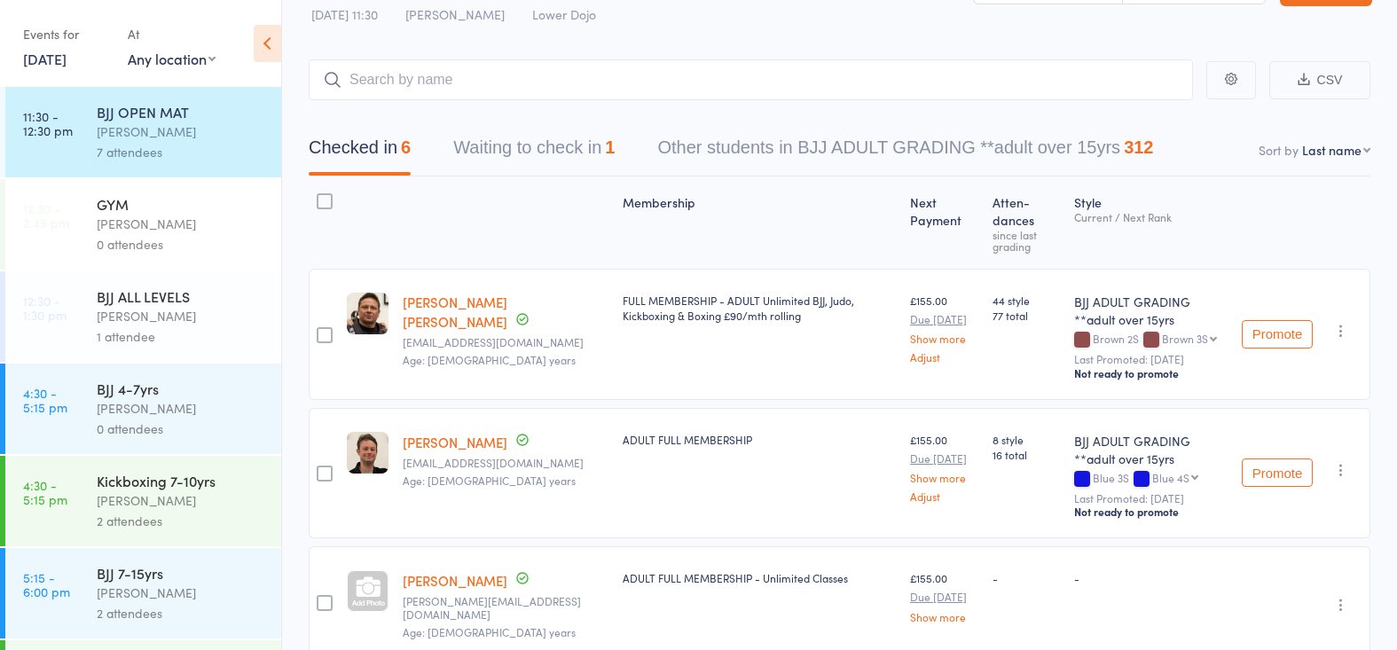
drag, startPoint x: 533, startPoint y: 143, endPoint x: 510, endPoint y: 147, distance: 23.5
click at [533, 143] on button "Waiting to check in 1" at bounding box center [533, 152] width 161 height 47
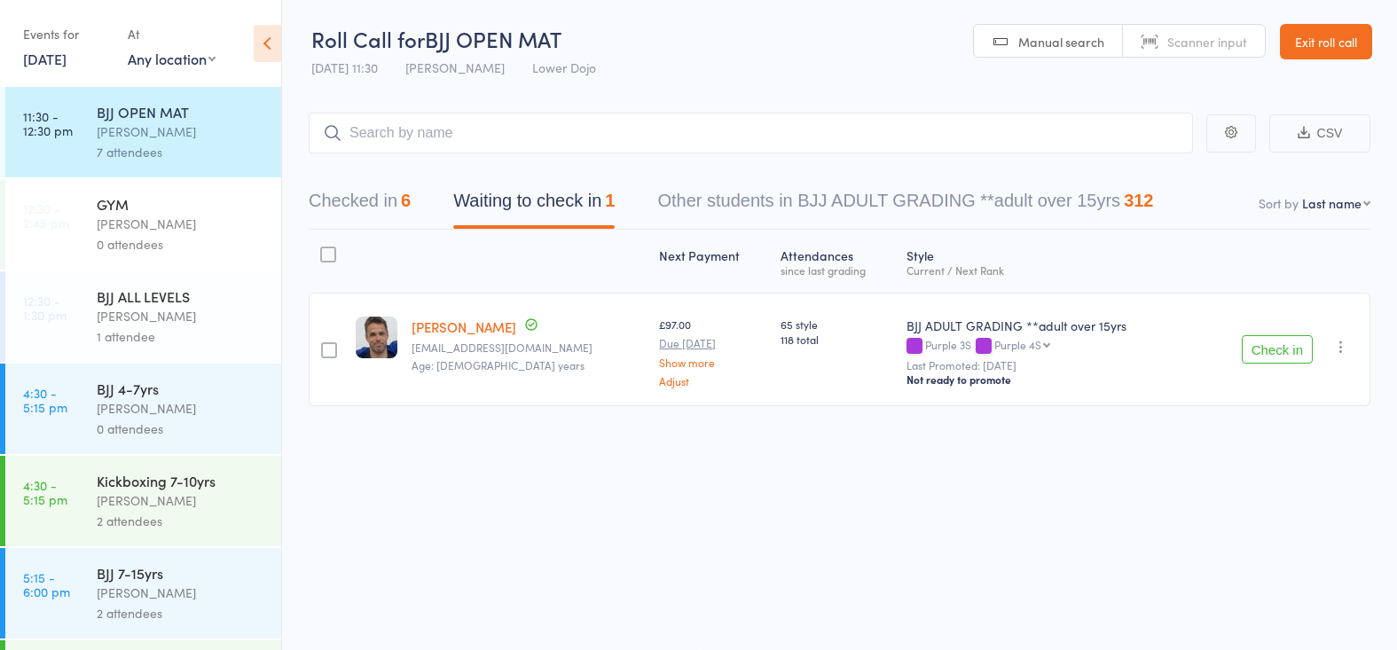
scroll to position [1, 0]
click at [372, 195] on button "Checked in 6" at bounding box center [360, 205] width 102 height 47
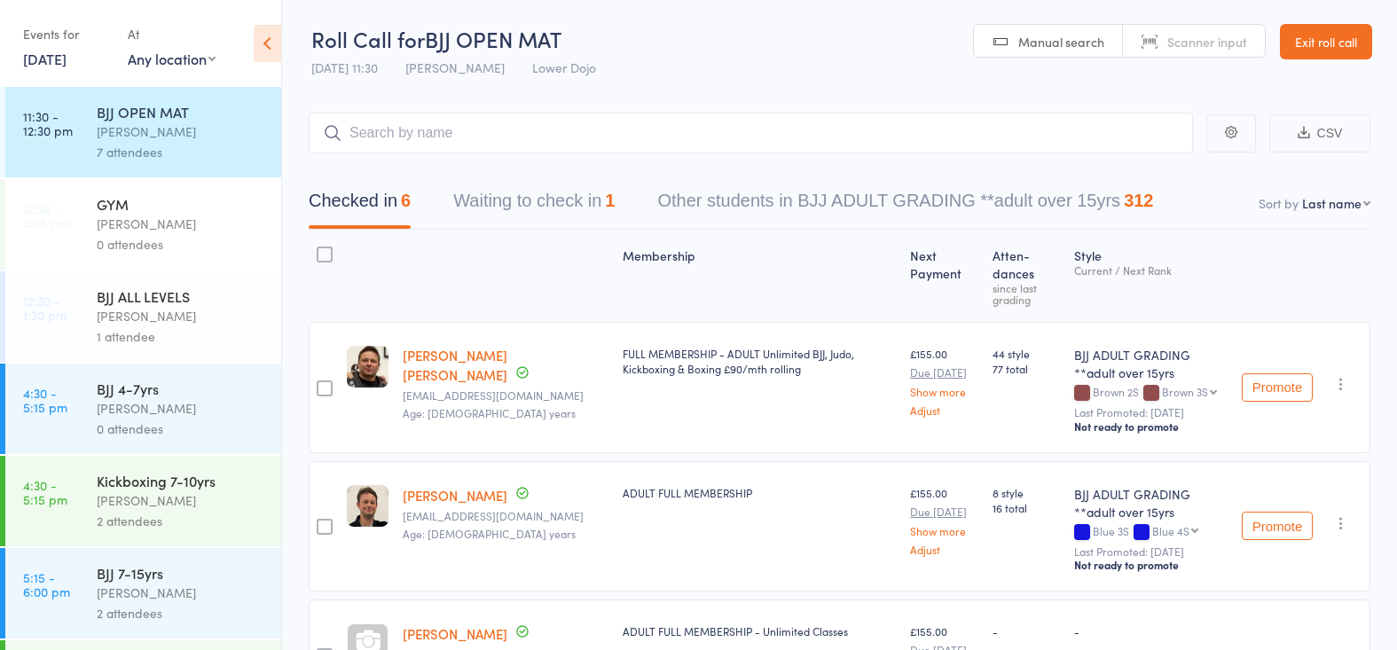
click at [585, 200] on button "Waiting to check in 1" at bounding box center [533, 205] width 161 height 47
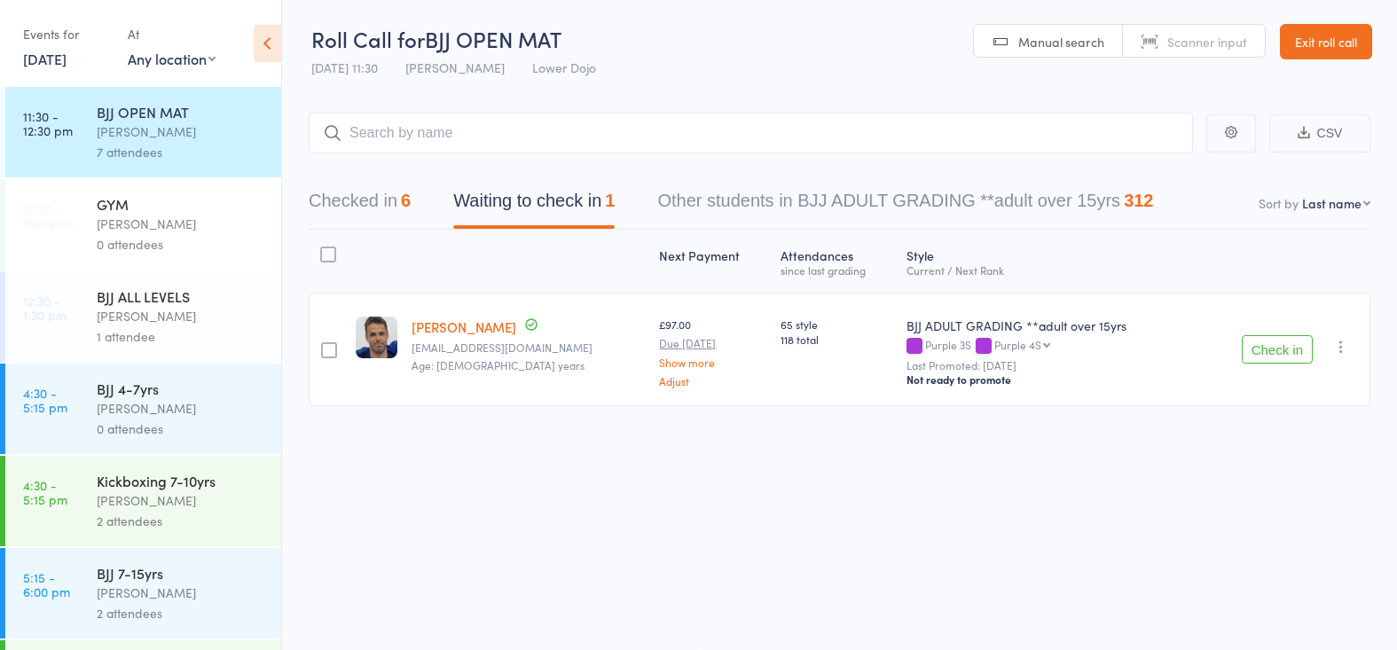
click at [314, 205] on button "Checked in 6" at bounding box center [360, 205] width 102 height 47
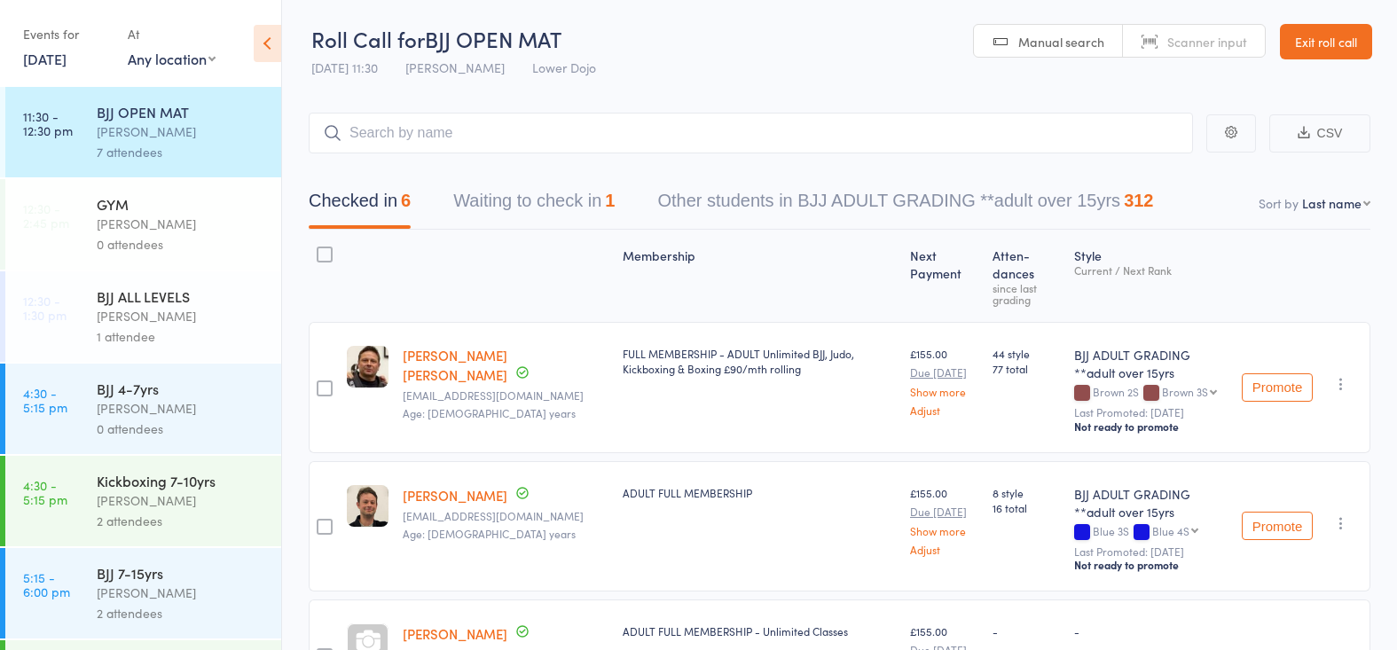
click at [114, 204] on div "GYM" at bounding box center [181, 204] width 169 height 20
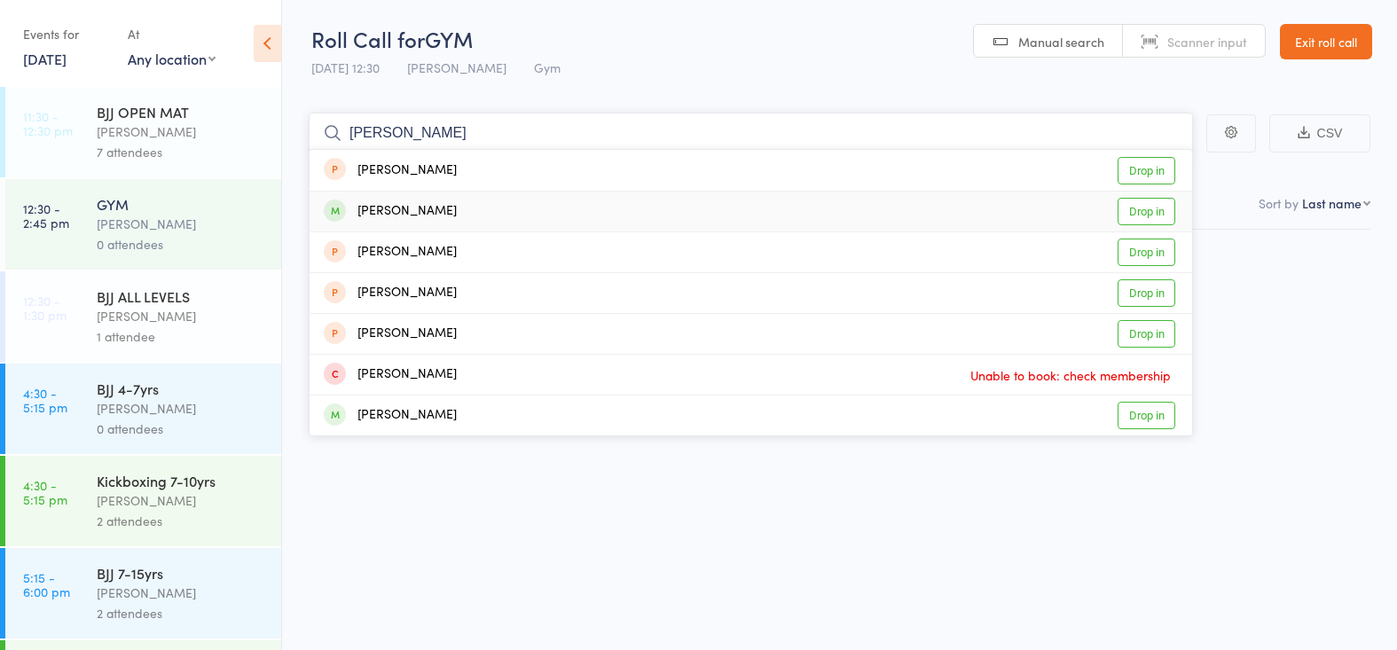
type input "elanor"
click at [1156, 207] on link "Drop in" at bounding box center [1146, 211] width 58 height 27
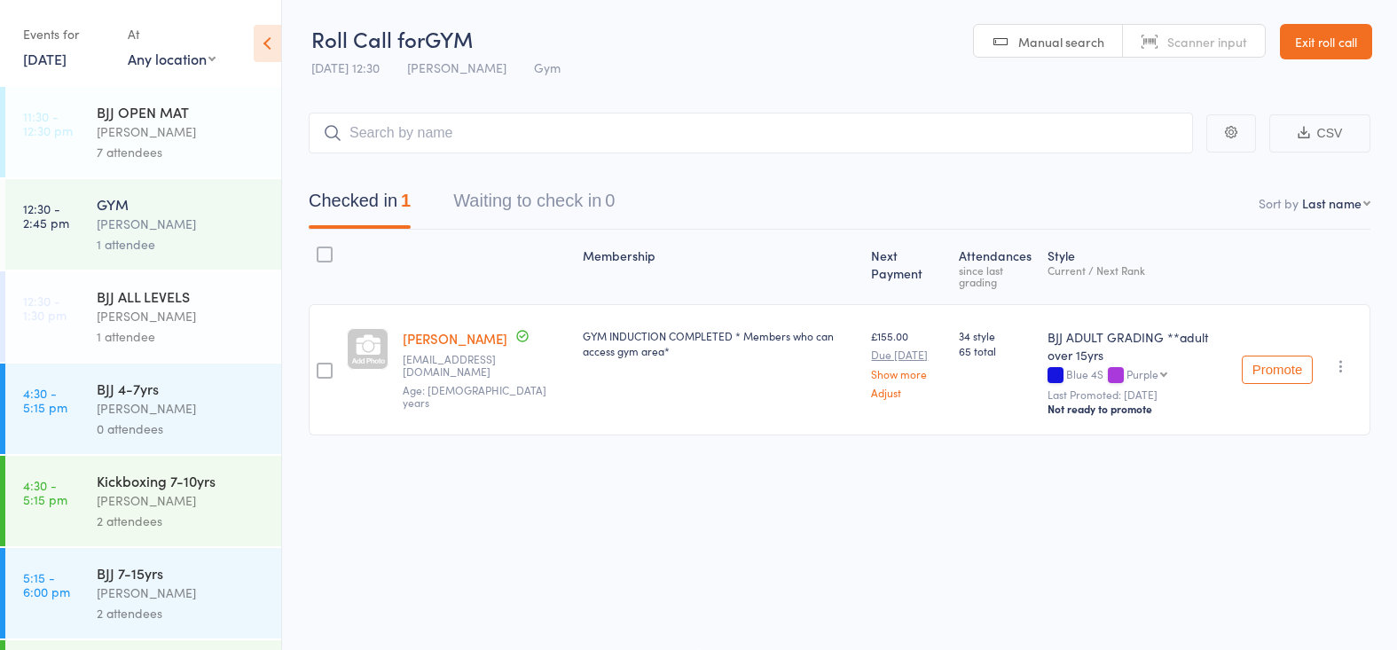
click at [160, 345] on div "1 attendee" at bounding box center [181, 336] width 169 height 20
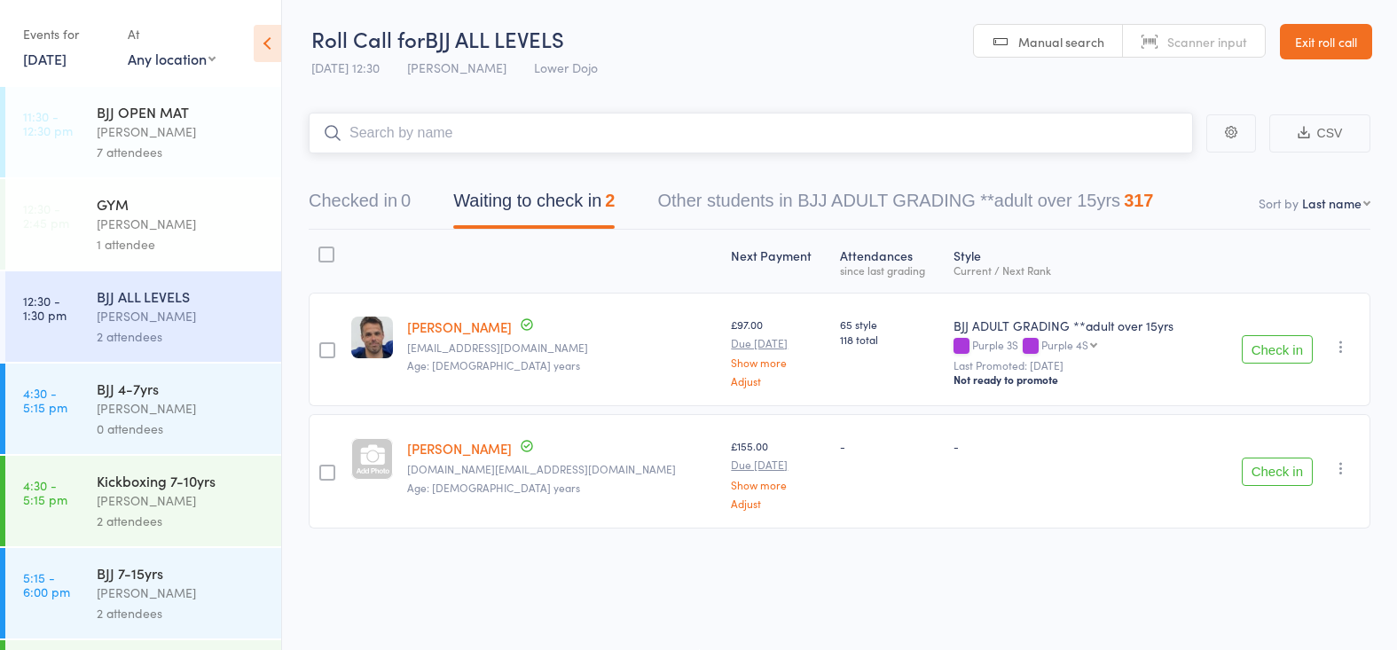
click at [599, 206] on button "Waiting to check in 2" at bounding box center [533, 205] width 161 height 47
click at [1280, 468] on button "Check in" at bounding box center [1276, 472] width 71 height 28
